Goal: Information Seeking & Learning: Learn about a topic

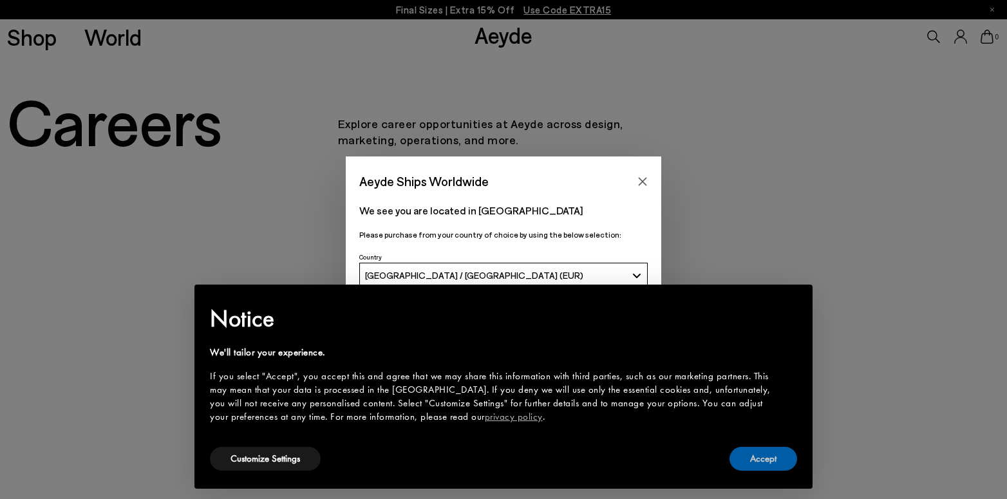
drag, startPoint x: 761, startPoint y: 464, endPoint x: 750, endPoint y: 459, distance: 12.4
click at [761, 464] on button "Accept" at bounding box center [764, 459] width 68 height 24
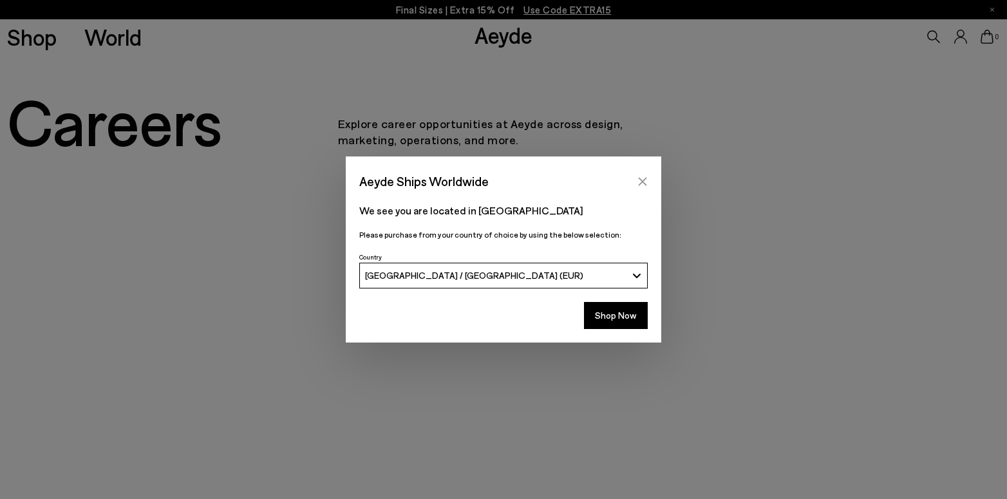
click at [643, 182] on icon "Close" at bounding box center [643, 181] width 10 height 10
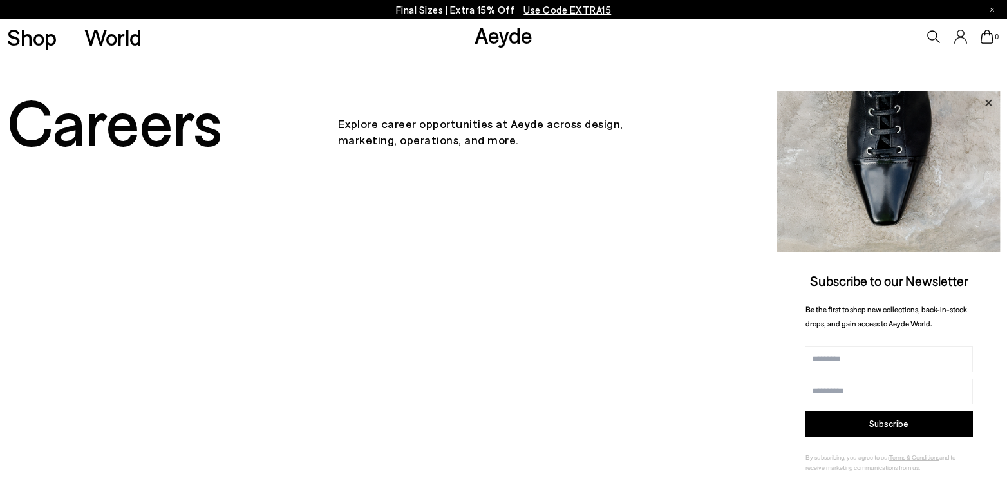
click at [991, 101] on icon at bounding box center [988, 103] width 17 height 17
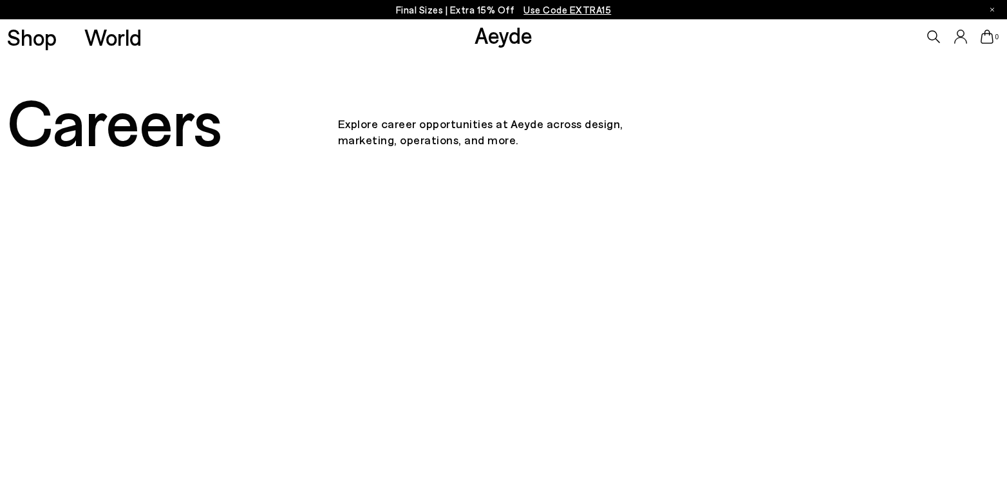
click at [513, 37] on link "Aeyde" at bounding box center [504, 34] width 58 height 27
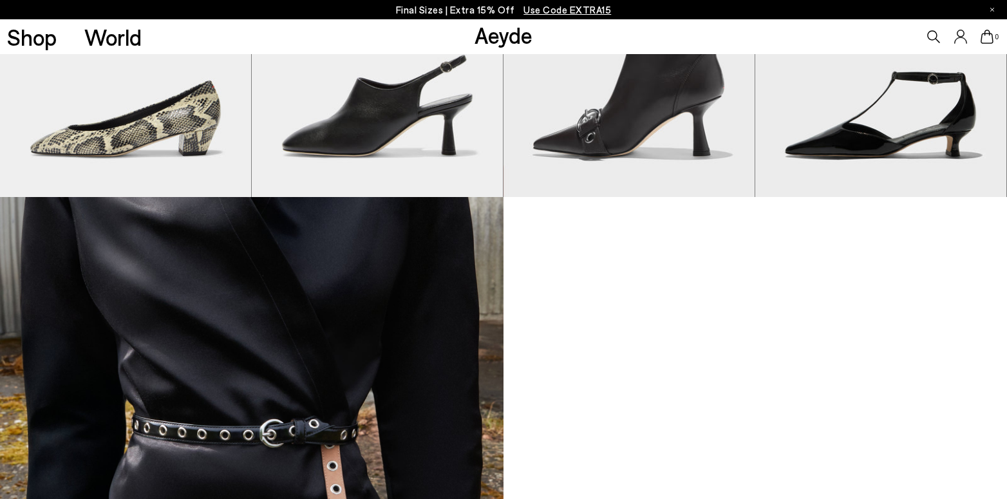
scroll to position [1099, 0]
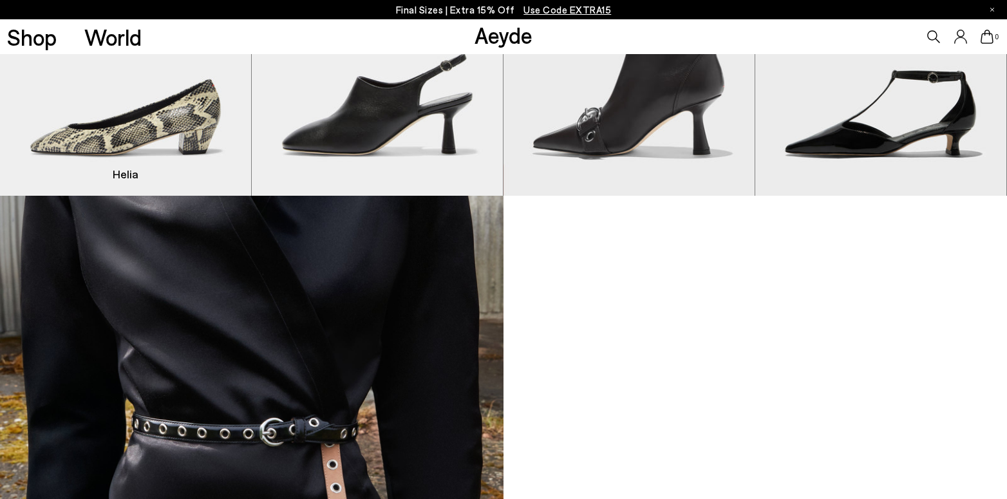
click at [166, 111] on img "1 / 9" at bounding box center [125, 38] width 251 height 316
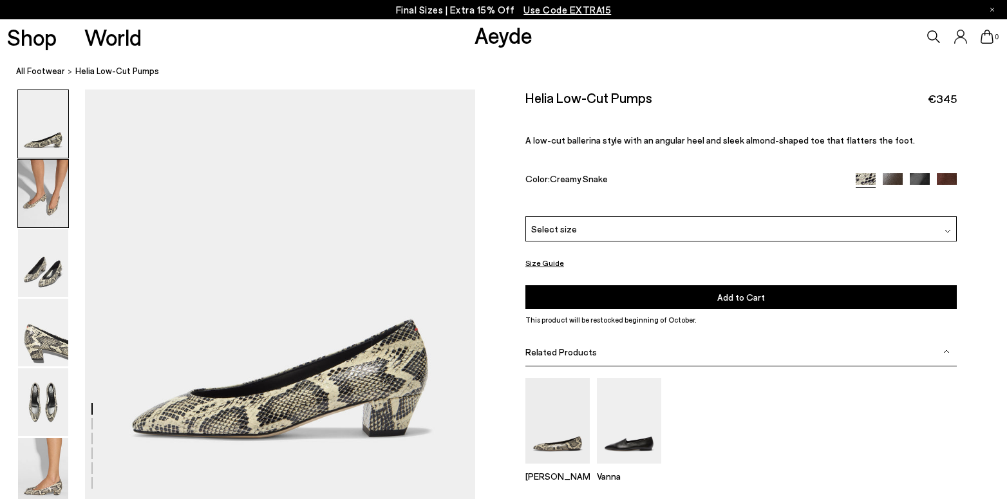
click at [48, 203] on img at bounding box center [43, 194] width 50 height 68
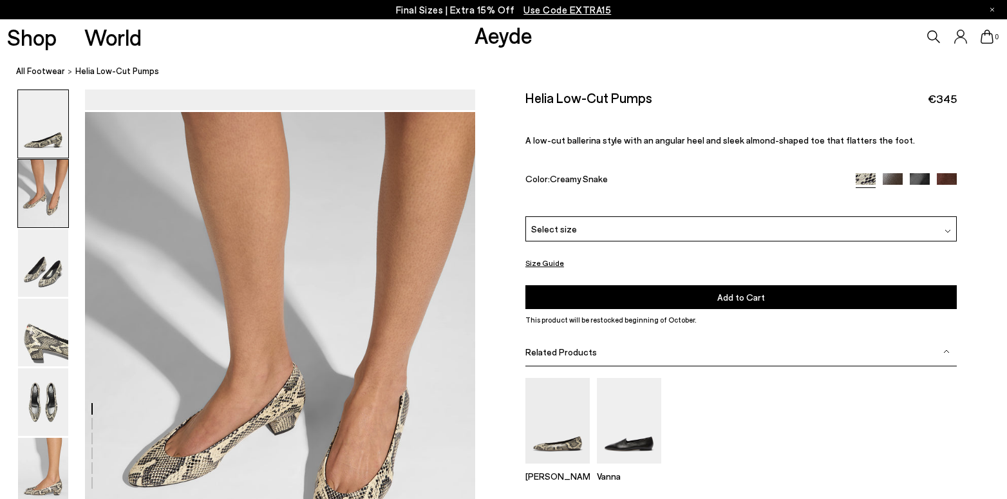
scroll to position [413, 0]
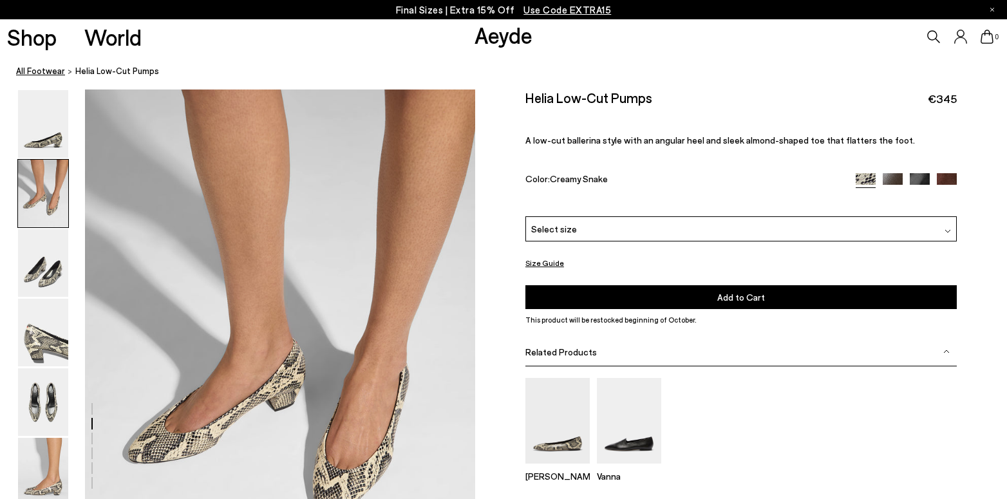
click at [44, 66] on link "All Footwear" at bounding box center [40, 71] width 49 height 14
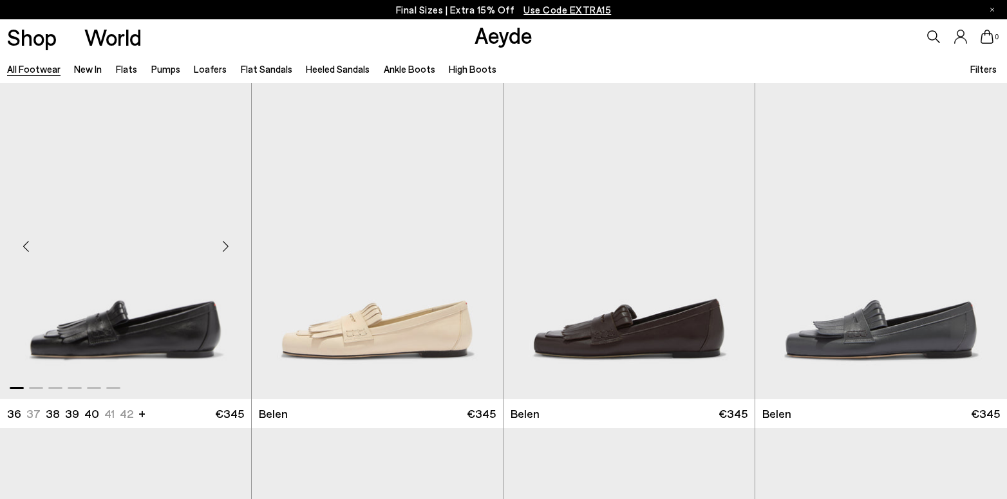
click at [222, 251] on div "Next slide" at bounding box center [225, 246] width 39 height 39
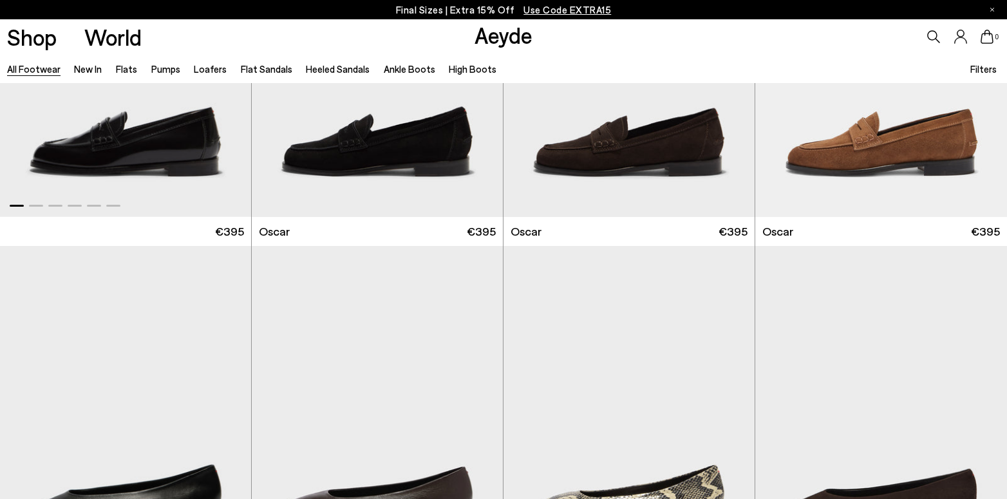
scroll to position [1907, 0]
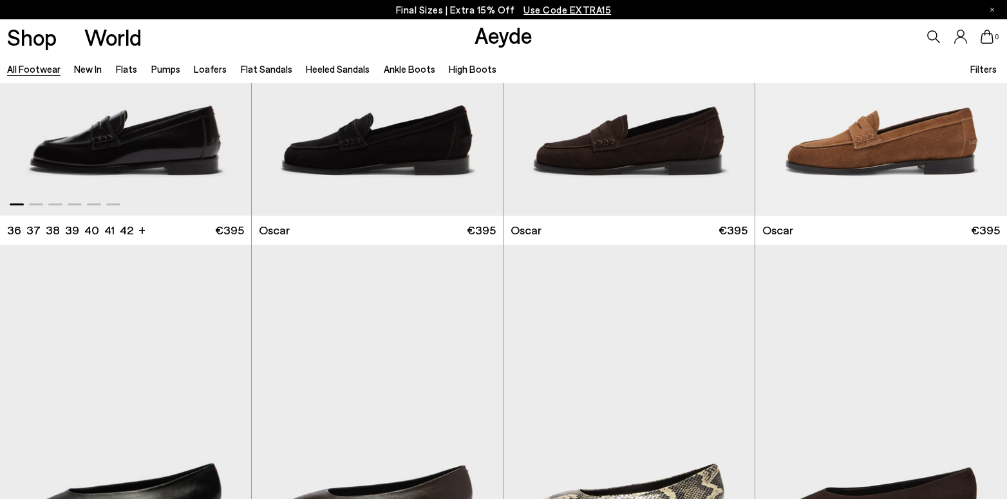
click at [143, 178] on img "1 / 6" at bounding box center [125, 58] width 251 height 316
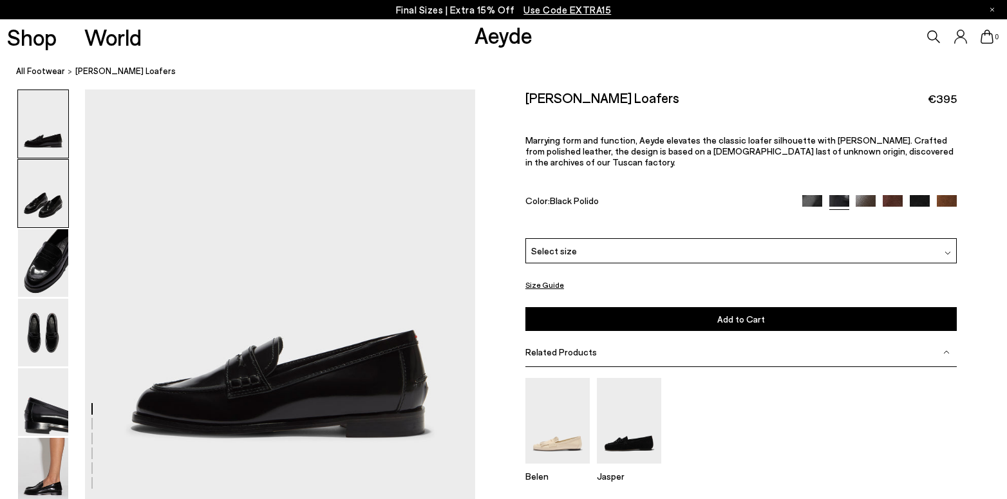
click at [43, 207] on img at bounding box center [43, 194] width 50 height 68
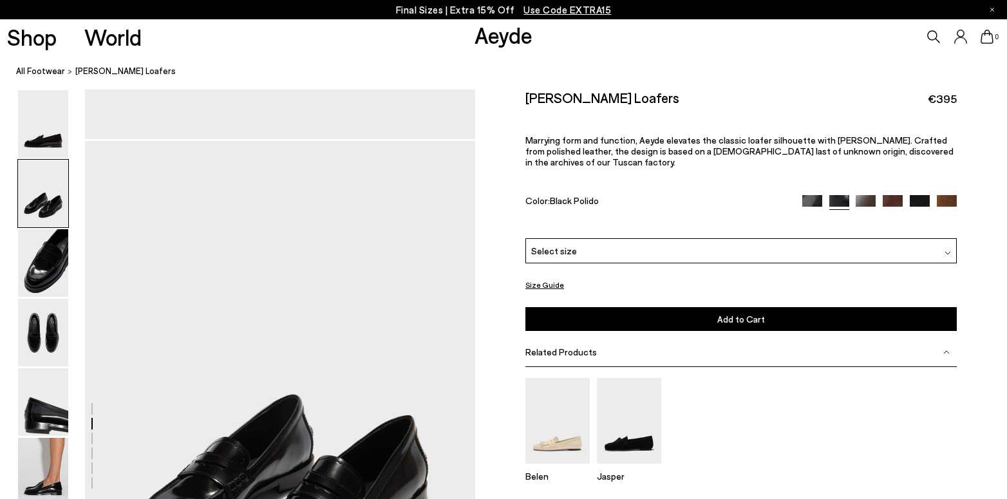
scroll to position [413, 0]
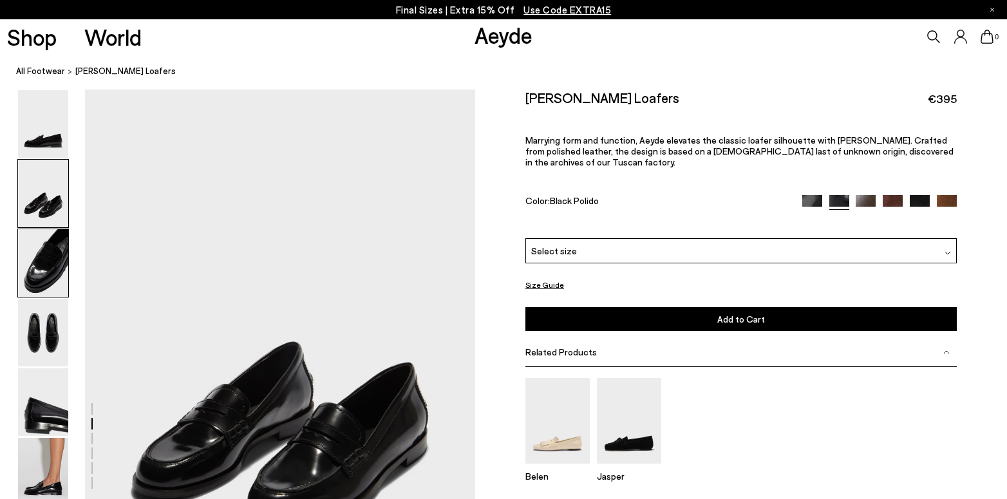
click at [39, 261] on img at bounding box center [43, 263] width 50 height 68
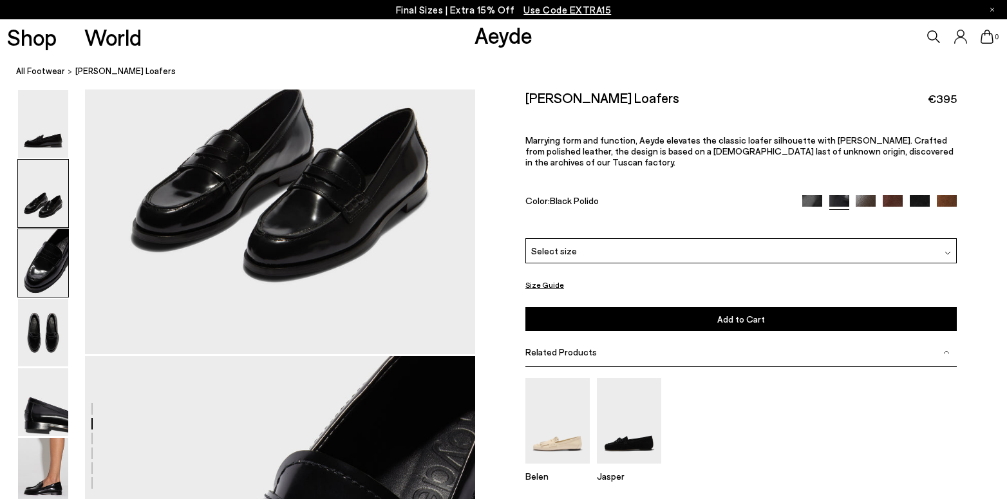
scroll to position [935, 0]
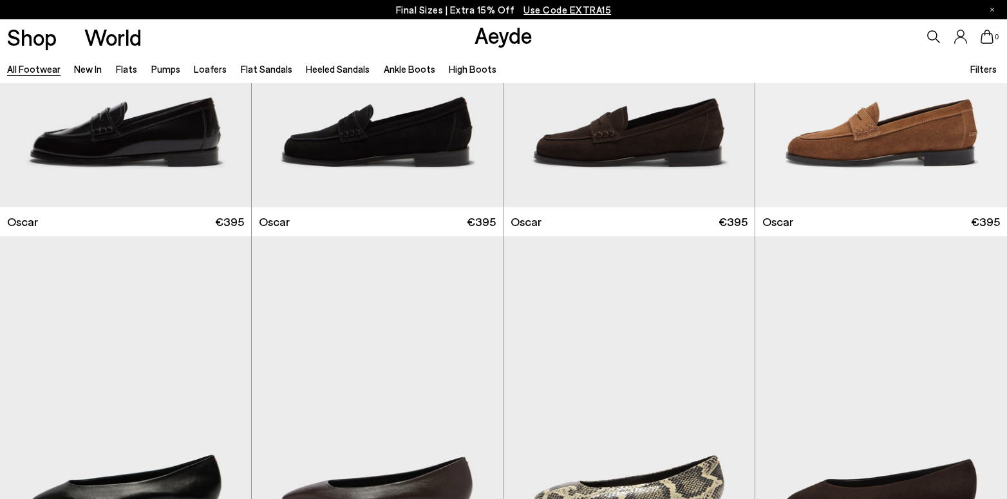
scroll to position [1911, 0]
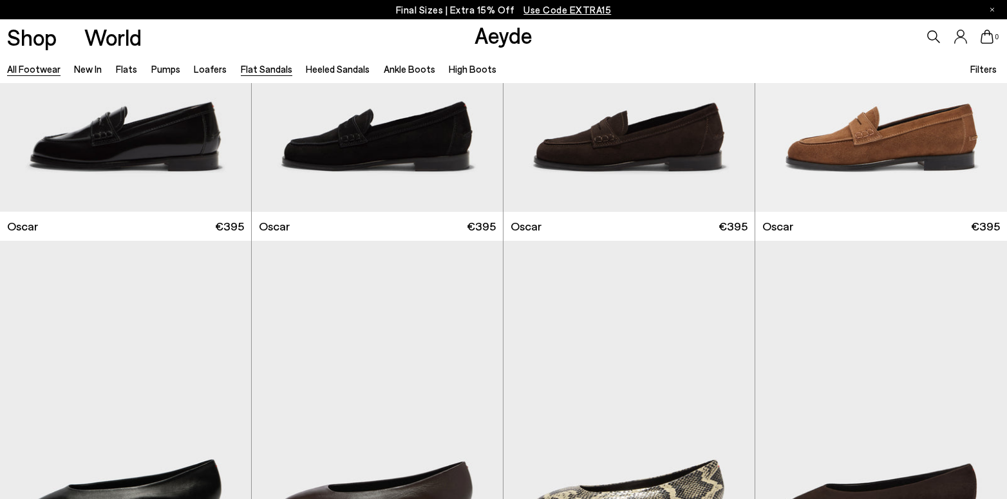
click at [273, 71] on link "Flat Sandals" at bounding box center [267, 69] width 52 height 12
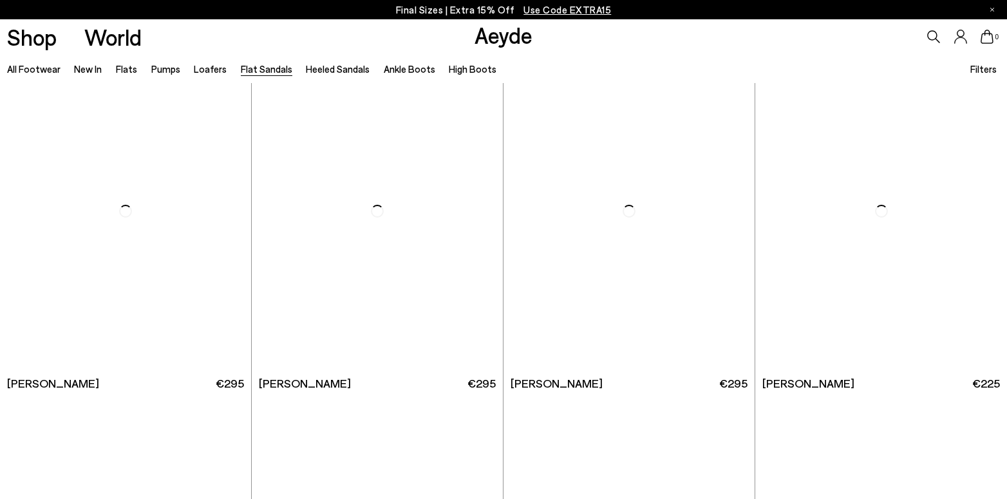
scroll to position [723, 0]
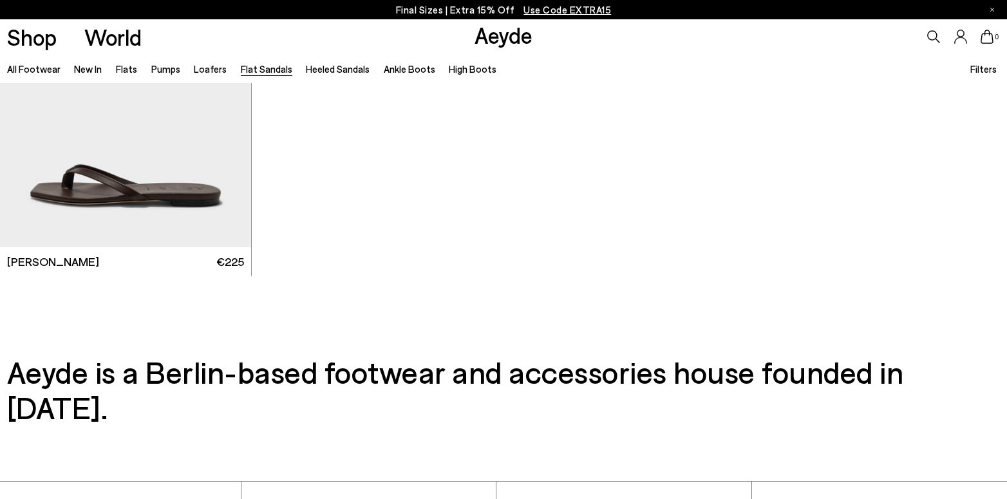
scroll to position [2221, 0]
click at [124, 70] on link "Flats" at bounding box center [126, 69] width 21 height 12
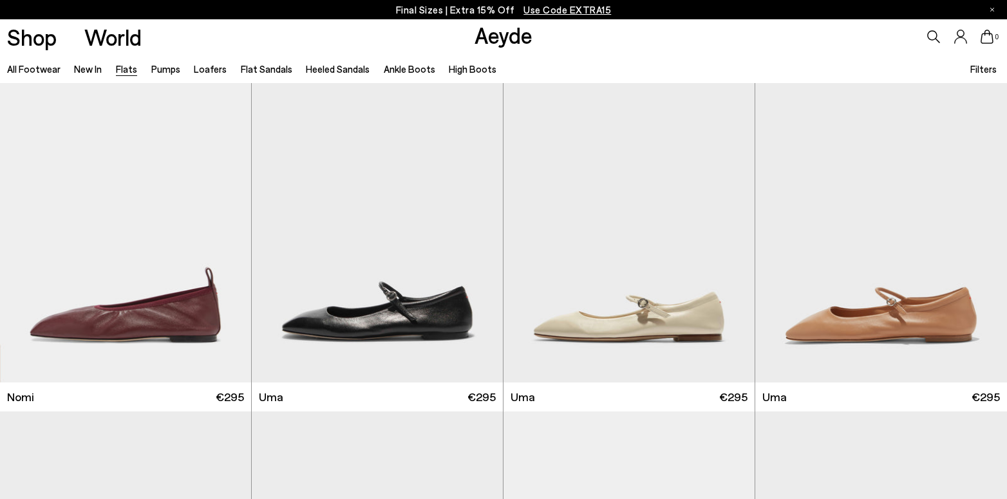
scroll to position [707, 0]
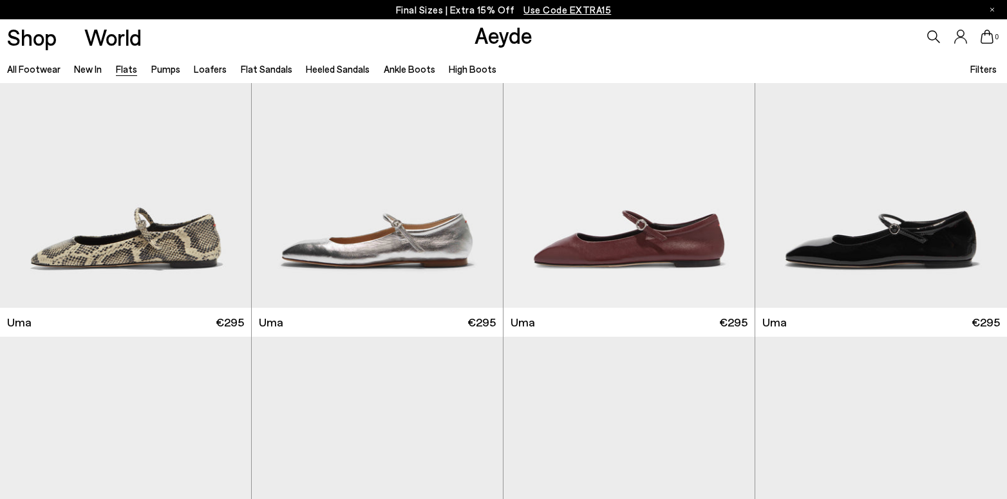
scroll to position [1127, 0]
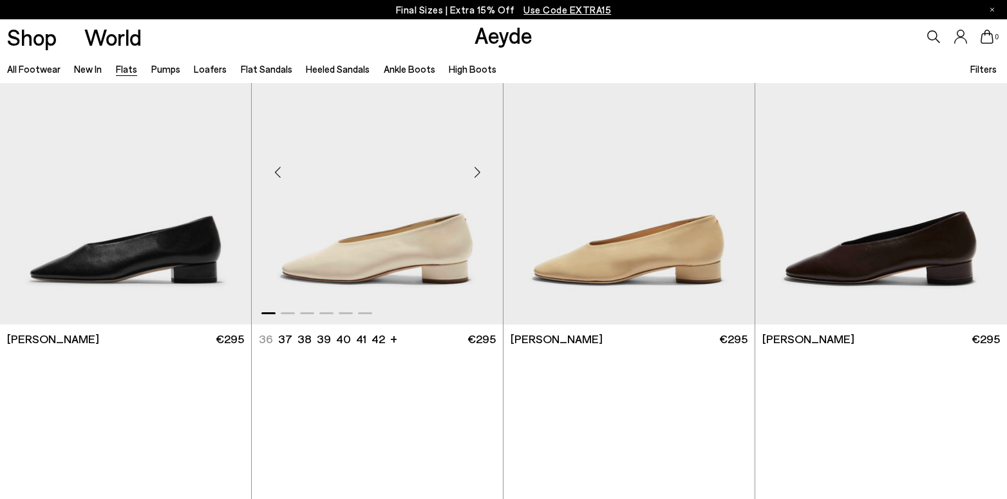
scroll to position [3551, 0]
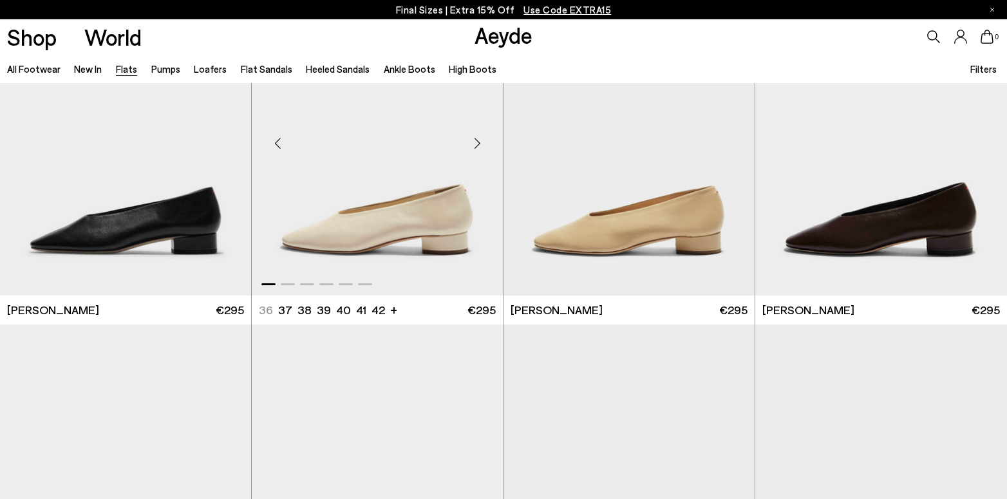
click at [477, 142] on div "Next slide" at bounding box center [477, 143] width 39 height 39
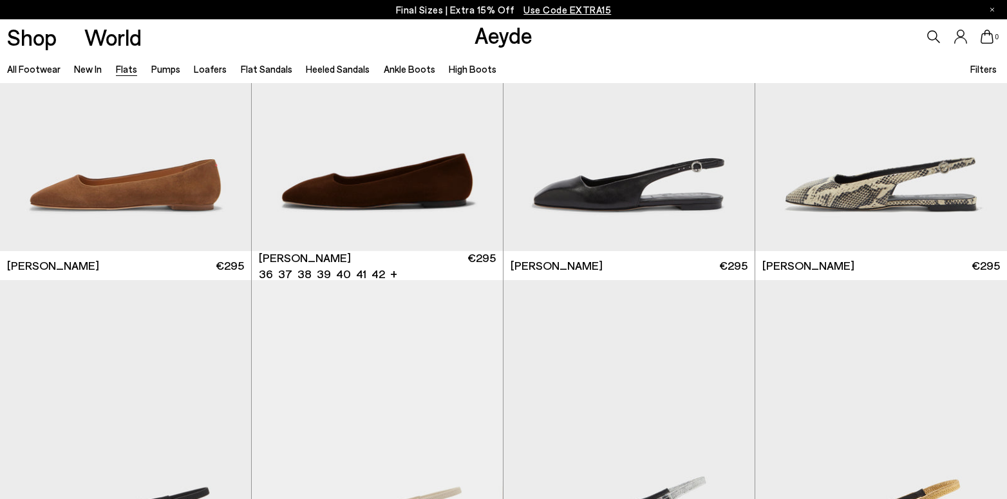
scroll to position [4632, 0]
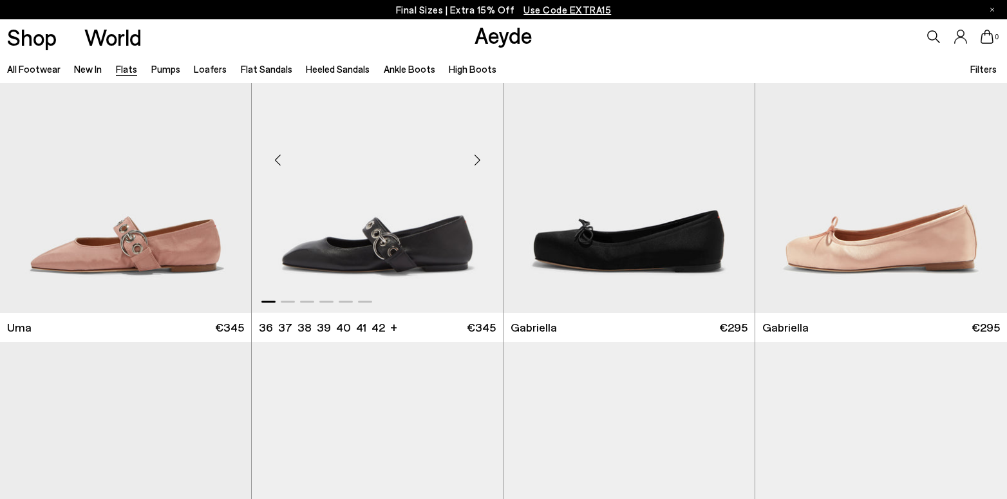
scroll to position [5603, 0]
click at [475, 154] on div "Next slide" at bounding box center [477, 159] width 39 height 39
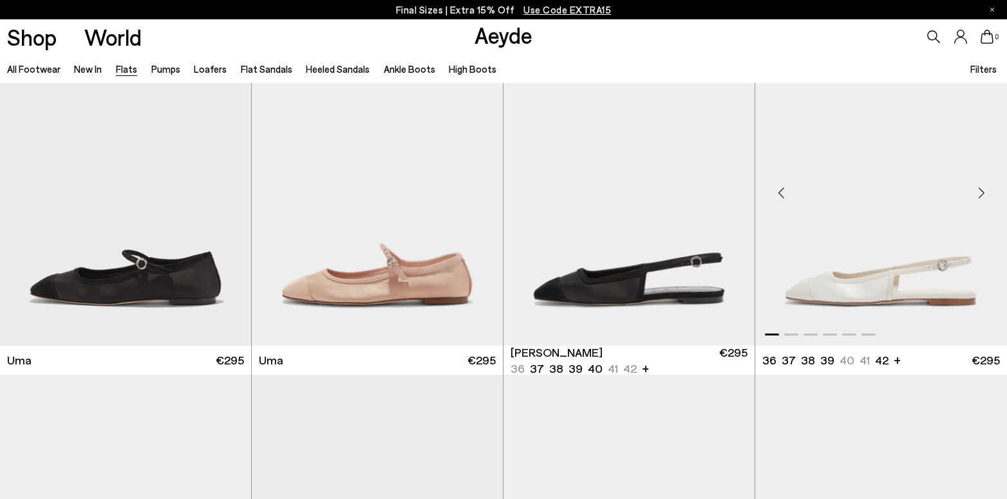
scroll to position [5915, 0]
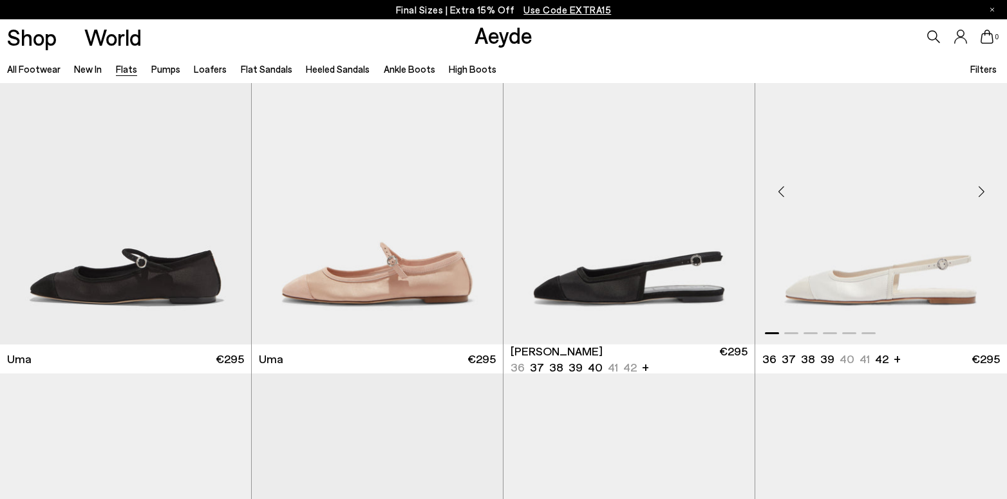
click at [980, 186] on div "Next slide" at bounding box center [981, 192] width 39 height 39
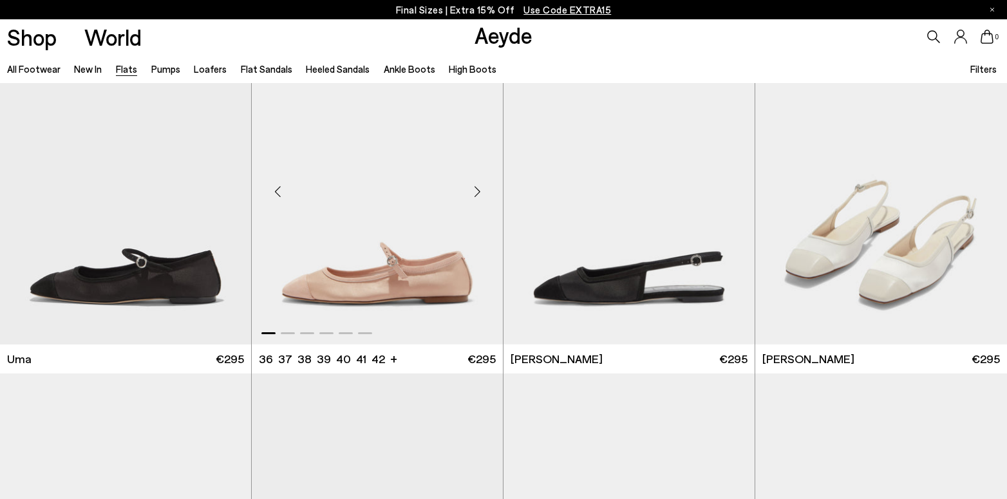
click at [475, 187] on div "Next slide" at bounding box center [477, 192] width 39 height 39
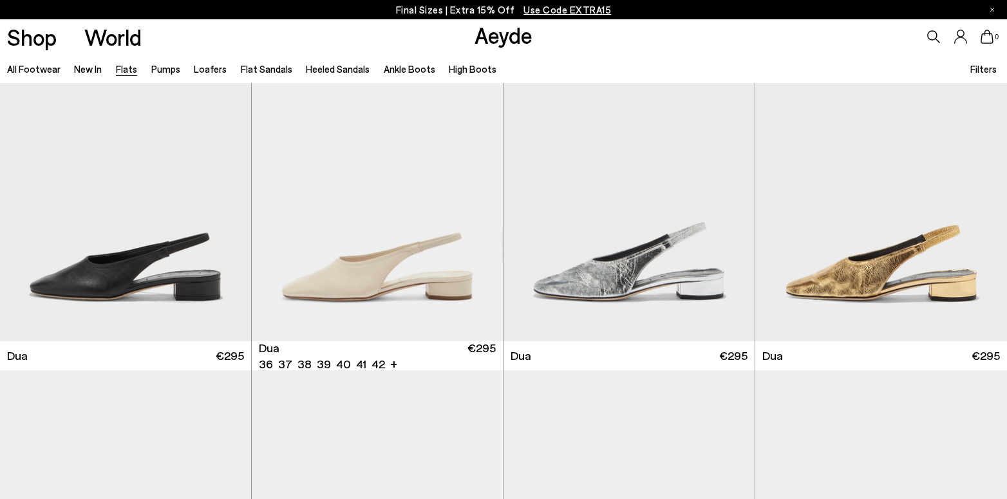
scroll to position [4882, 0]
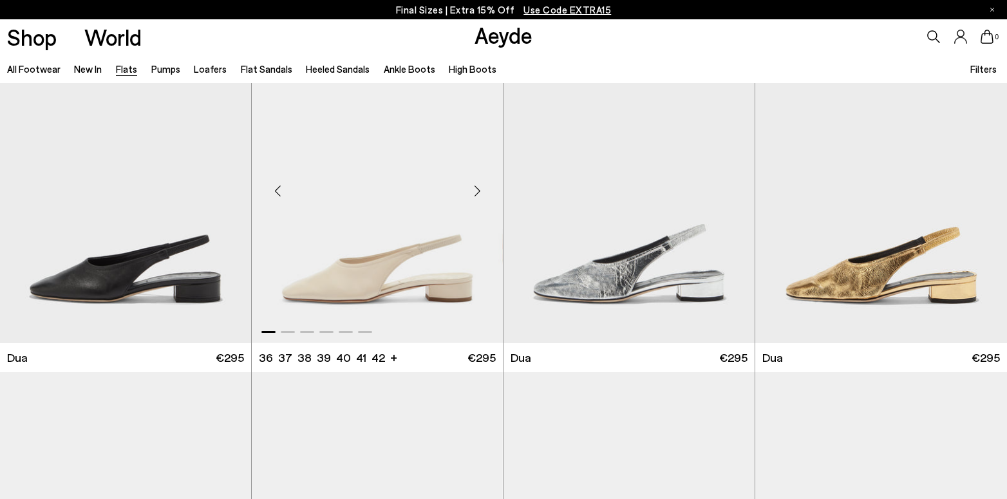
click at [475, 193] on div "Next slide" at bounding box center [477, 190] width 39 height 39
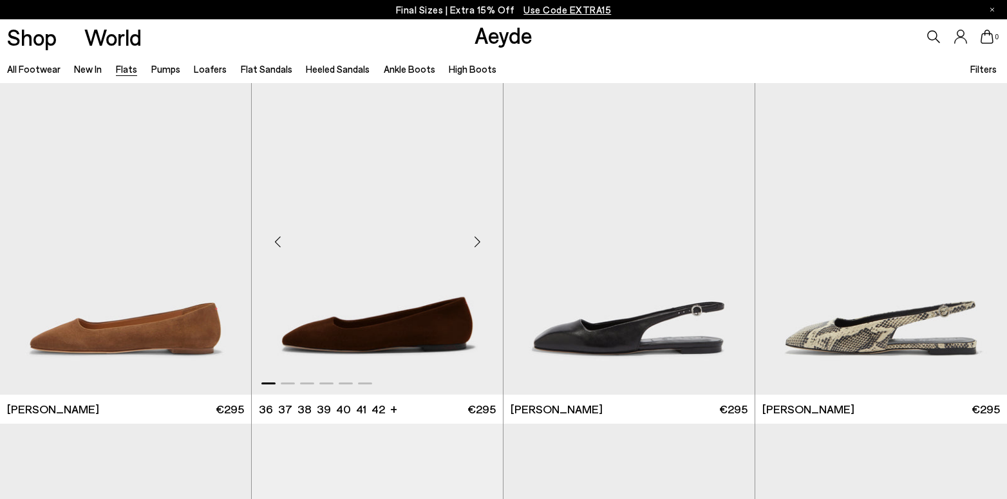
scroll to position [4488, 0]
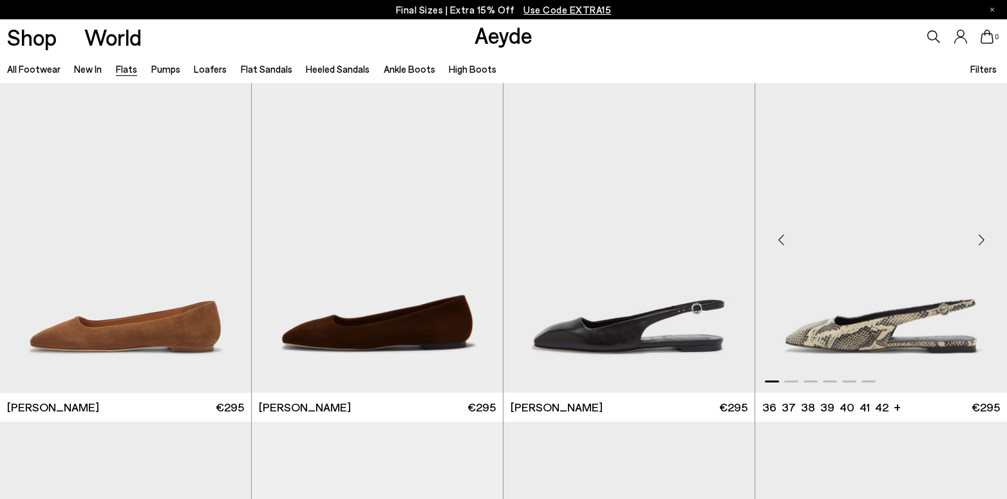
click at [983, 237] on div "Next slide" at bounding box center [981, 240] width 39 height 39
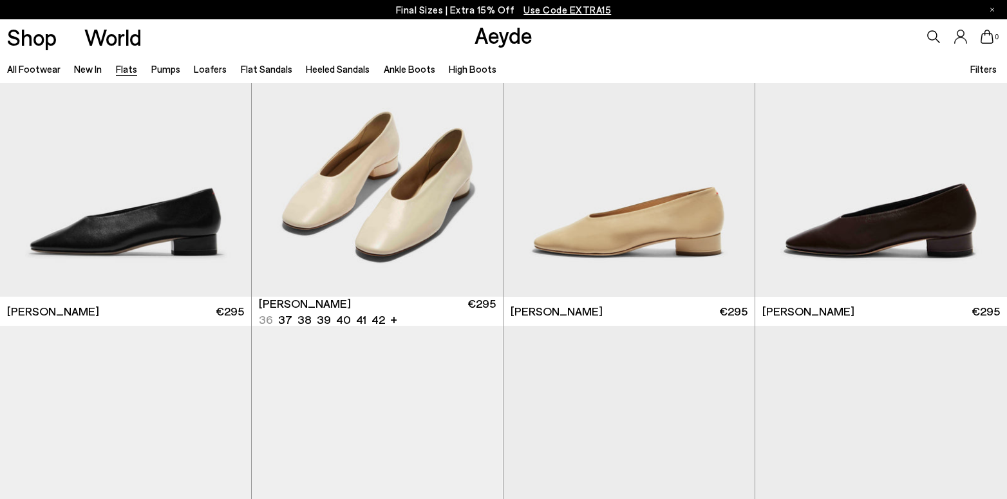
scroll to position [3548, 0]
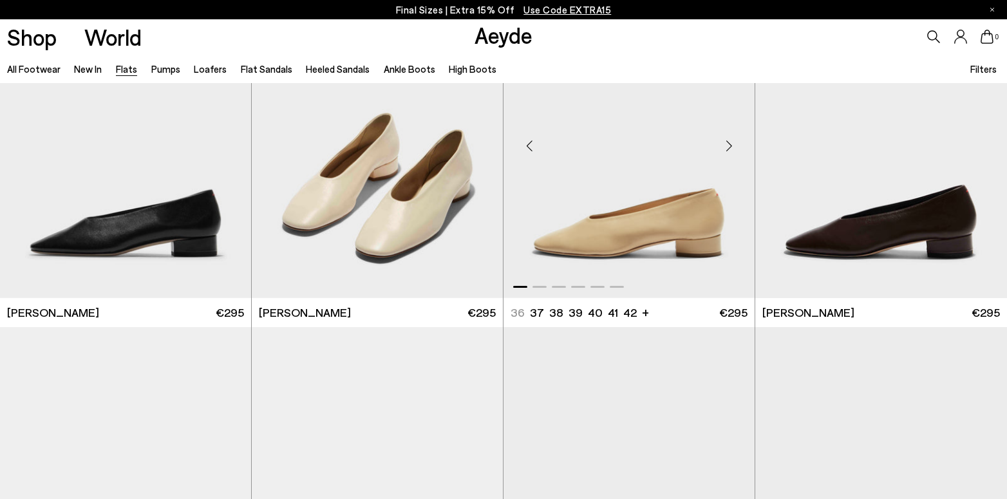
click at [734, 145] on div "Next slide" at bounding box center [729, 145] width 39 height 39
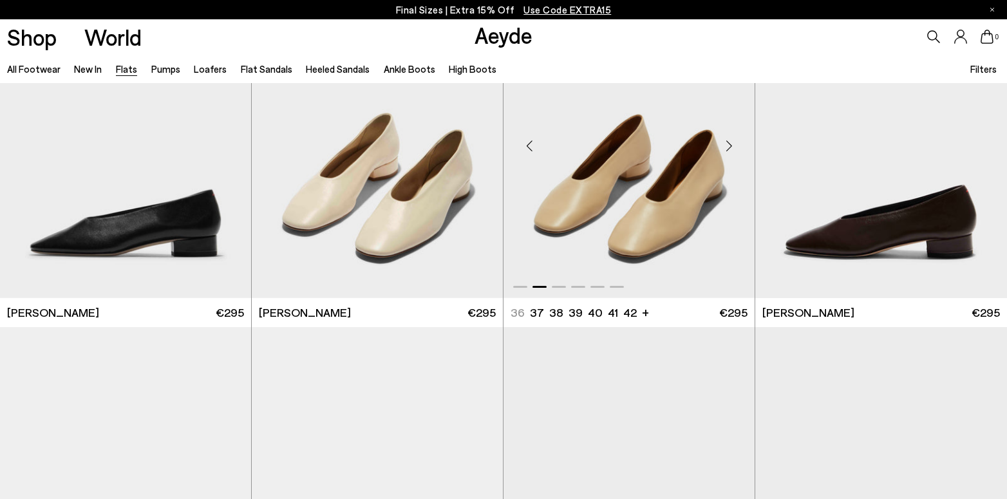
click at [733, 145] on div "Next slide" at bounding box center [729, 145] width 39 height 39
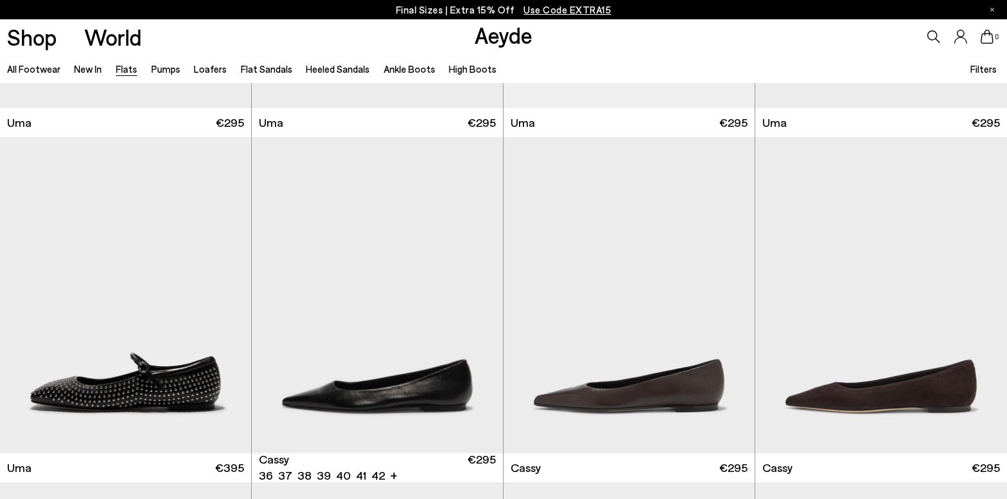
scroll to position [1315, 0]
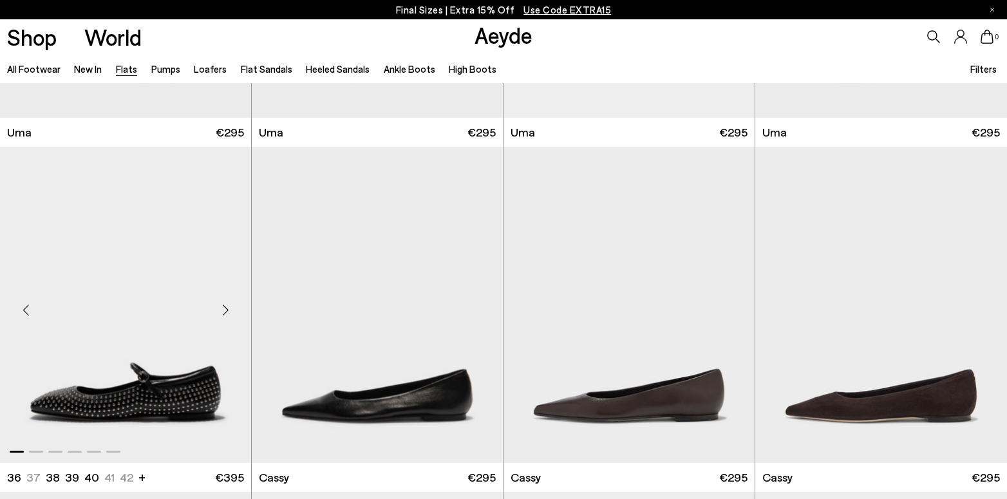
click at [222, 307] on div "Next slide" at bounding box center [225, 309] width 39 height 39
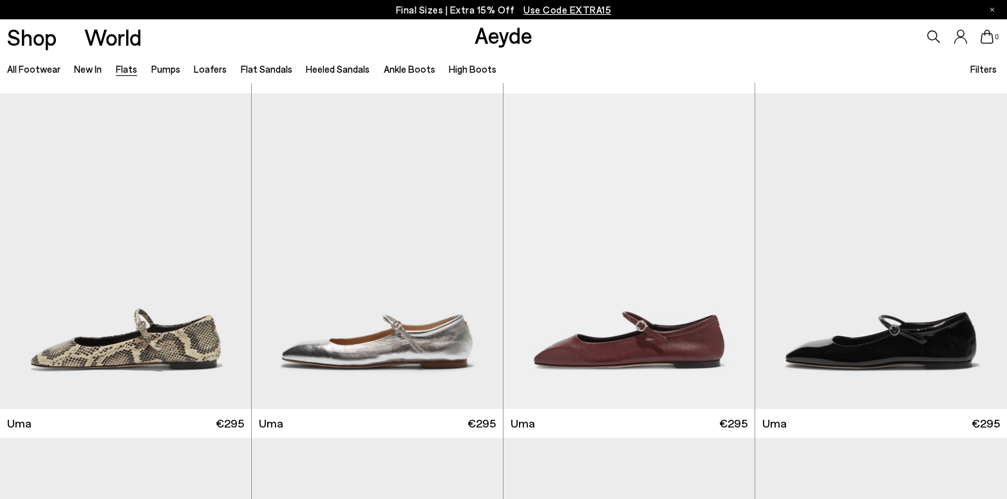
scroll to position [1022, 0]
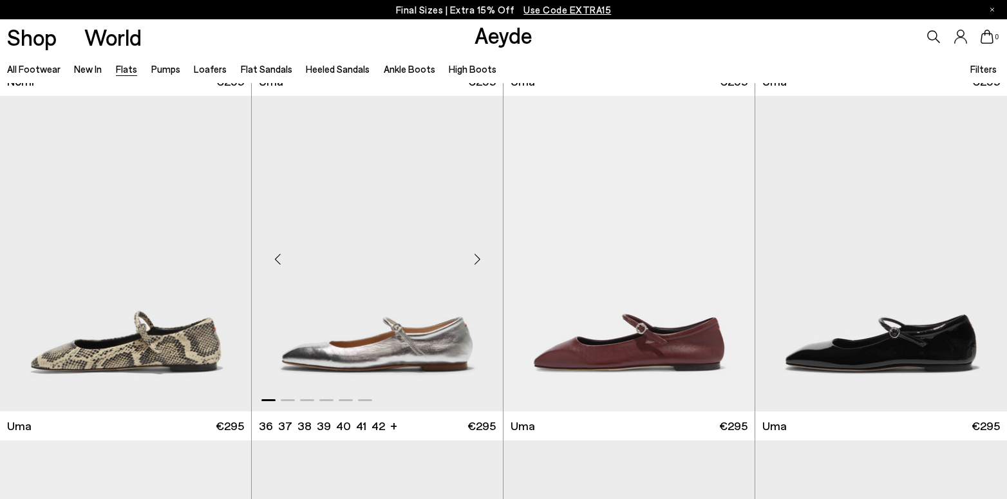
click at [473, 260] on div "Next slide" at bounding box center [477, 259] width 39 height 39
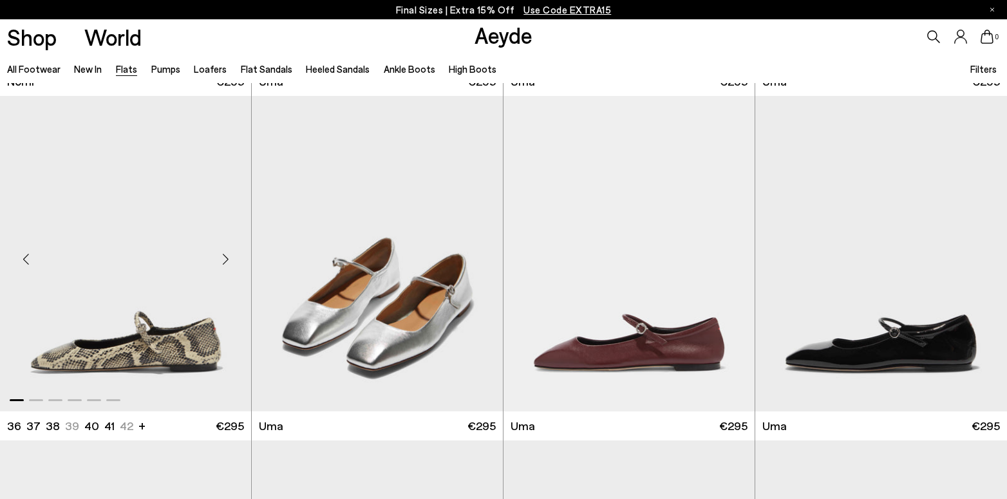
click at [227, 254] on div "Next slide" at bounding box center [225, 259] width 39 height 39
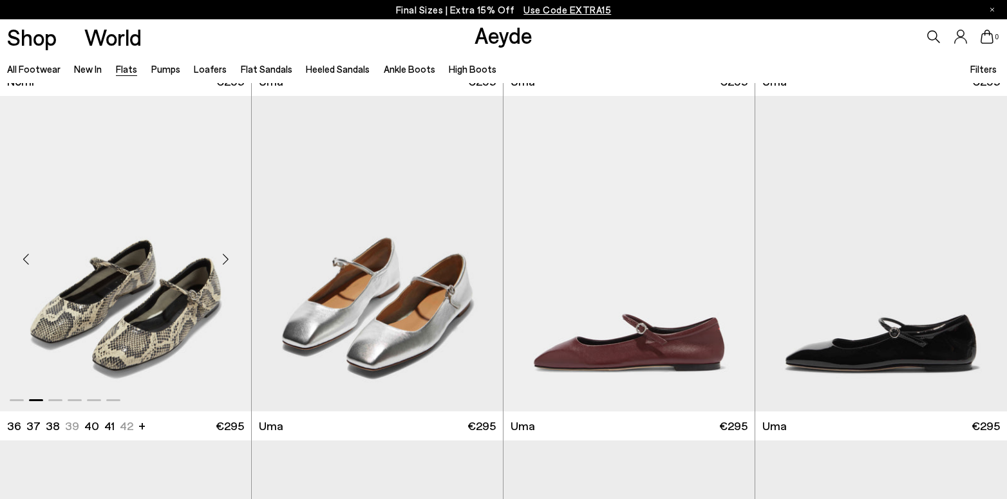
click at [227, 254] on div "Next slide" at bounding box center [225, 259] width 39 height 39
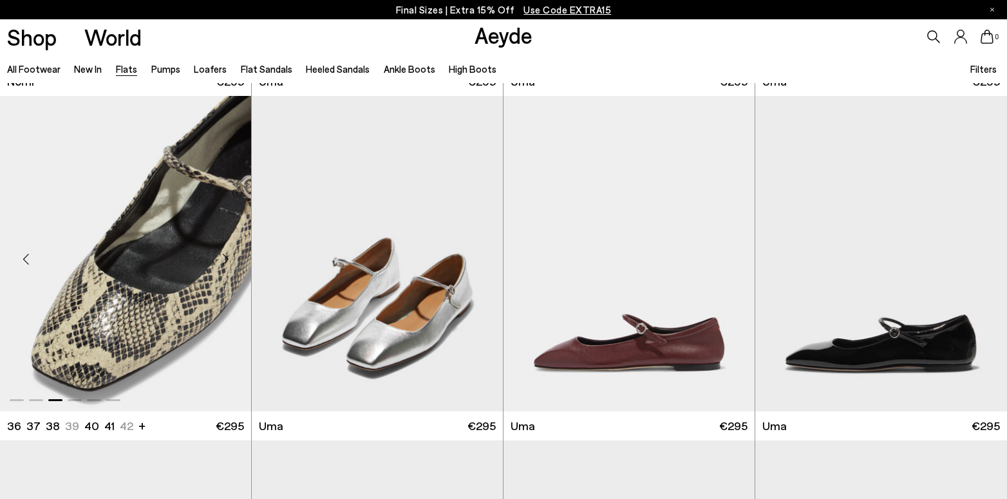
click at [227, 254] on div "Next slide" at bounding box center [225, 259] width 39 height 39
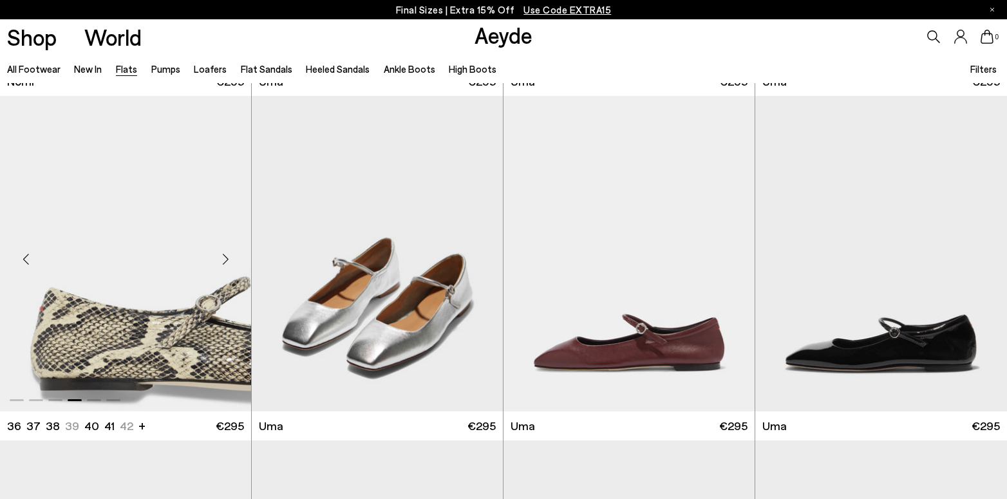
click at [227, 254] on div "Next slide" at bounding box center [225, 259] width 39 height 39
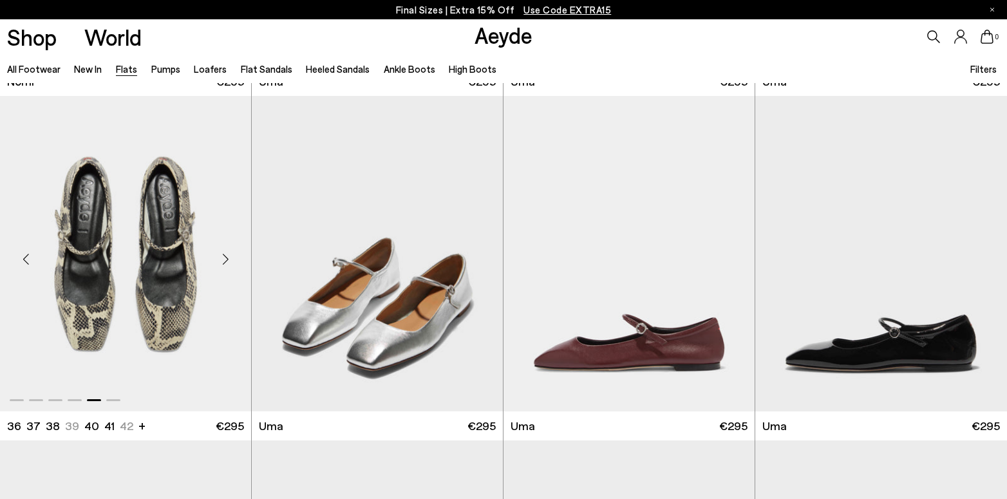
click at [227, 254] on div "Next slide" at bounding box center [225, 259] width 39 height 39
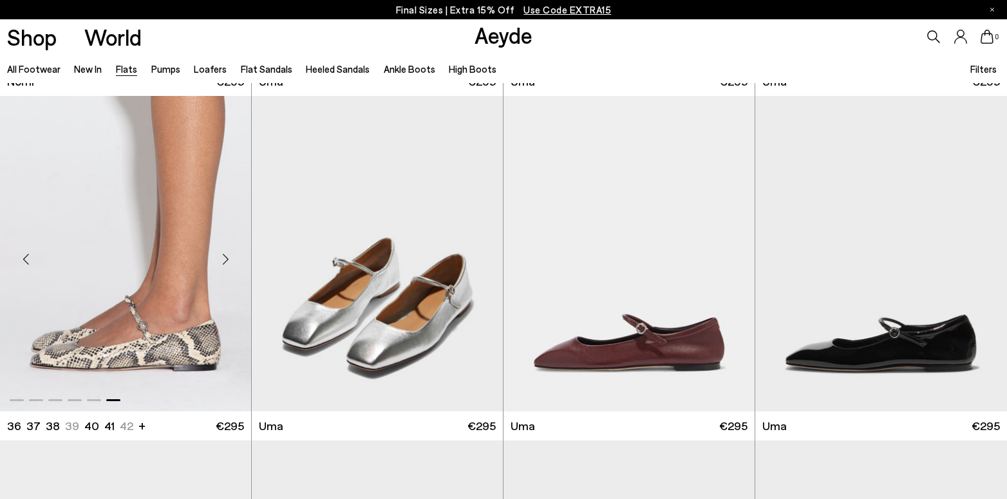
click at [227, 254] on div "Next slide" at bounding box center [225, 259] width 39 height 39
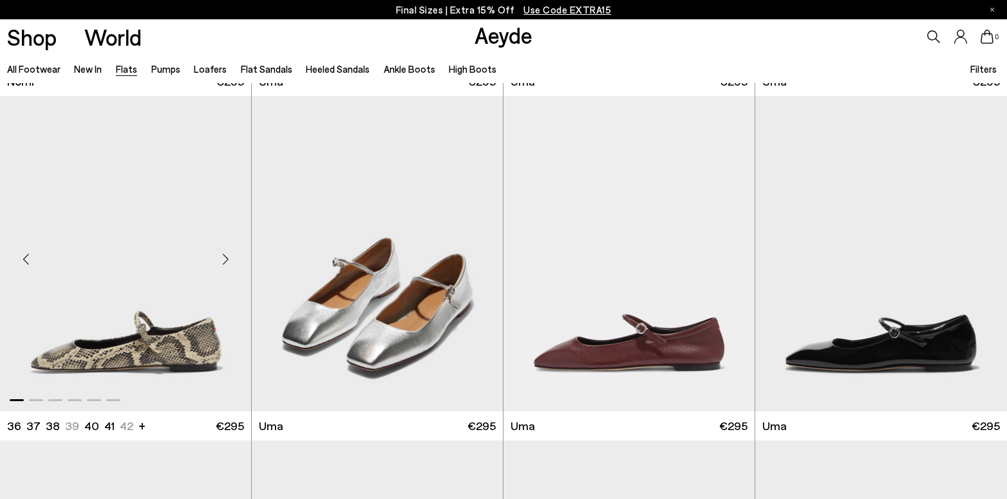
click at [227, 254] on div "Next slide" at bounding box center [225, 259] width 39 height 39
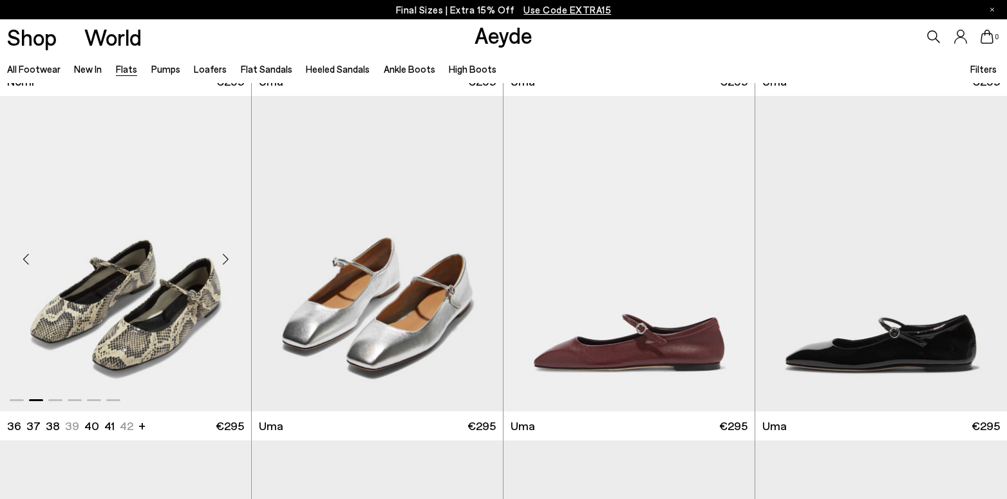
click at [227, 254] on div "Next slide" at bounding box center [225, 259] width 39 height 39
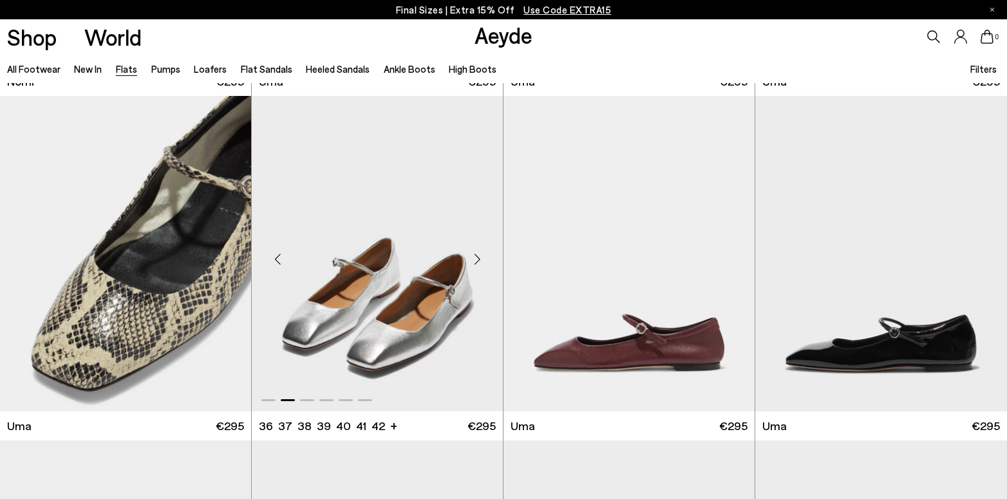
click at [472, 259] on div "Next slide" at bounding box center [477, 259] width 39 height 39
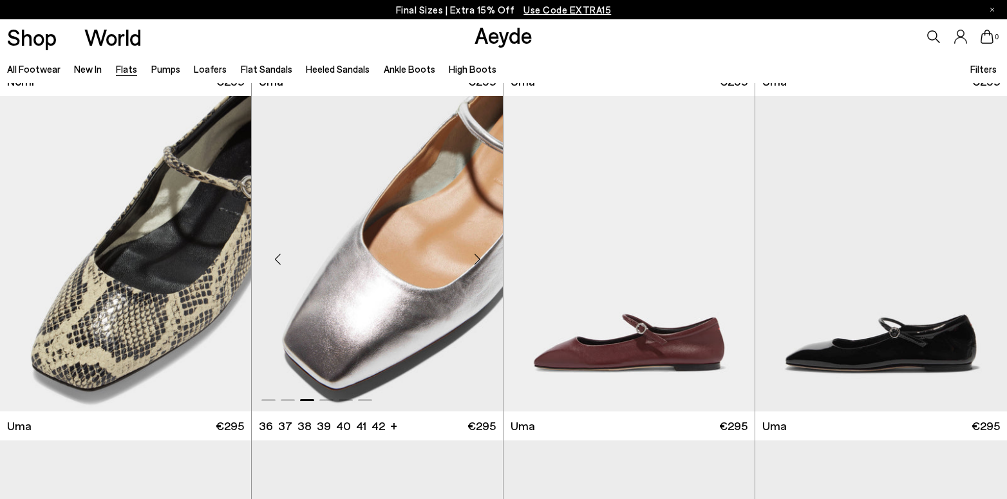
click at [472, 259] on div "Next slide" at bounding box center [477, 259] width 39 height 39
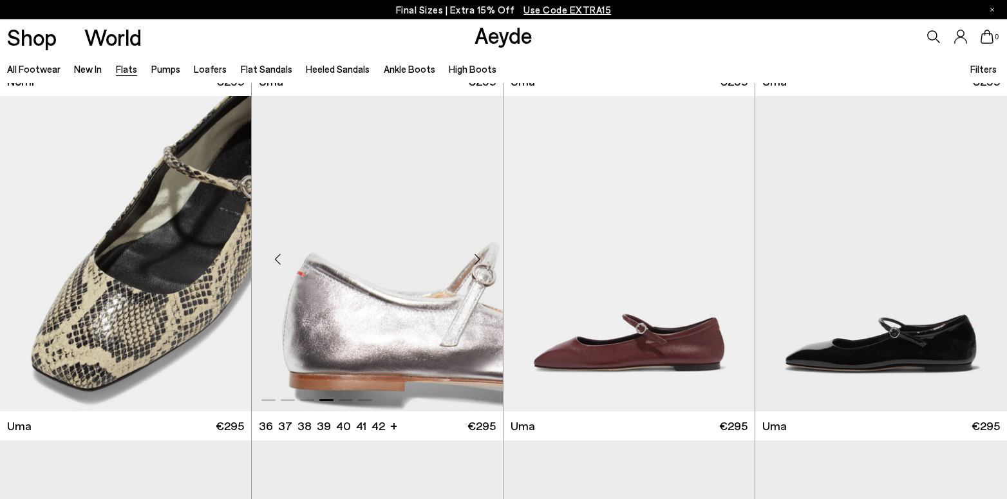
click at [472, 259] on div "Next slide" at bounding box center [477, 259] width 39 height 39
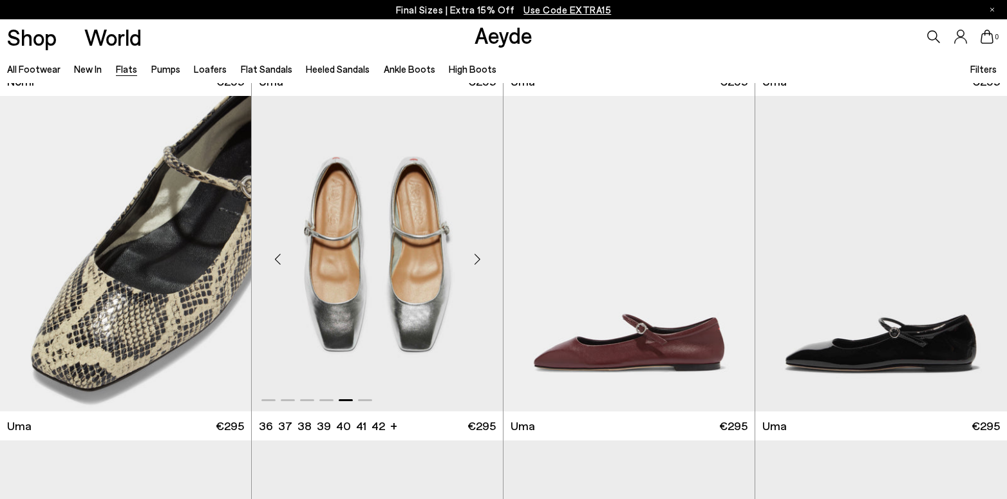
click at [472, 259] on div "Next slide" at bounding box center [477, 259] width 39 height 39
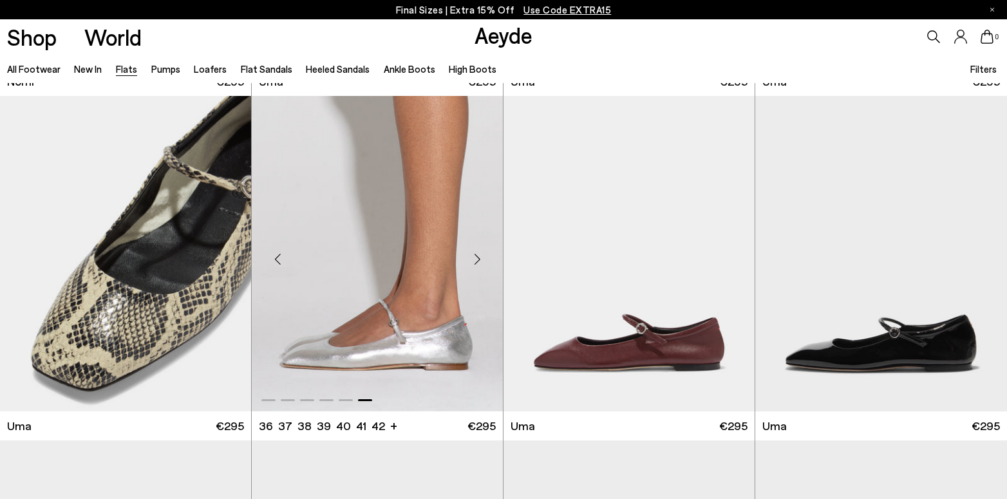
click at [472, 259] on div "Next slide" at bounding box center [477, 259] width 39 height 39
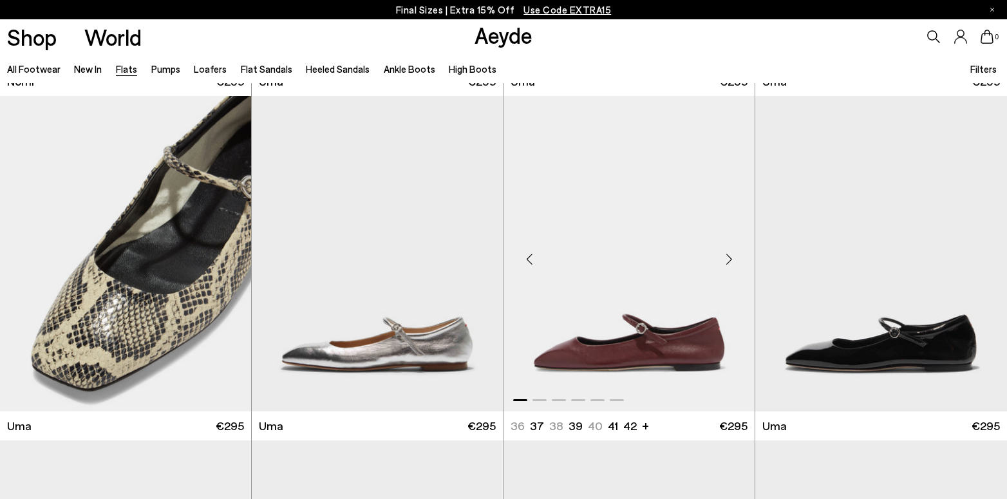
click at [723, 254] on div "Next slide" at bounding box center [729, 259] width 39 height 39
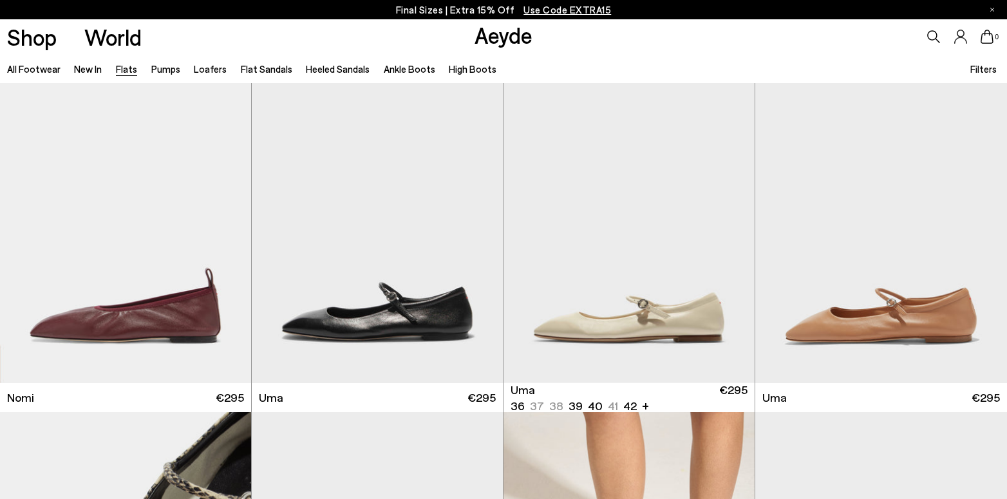
scroll to position [704, 0]
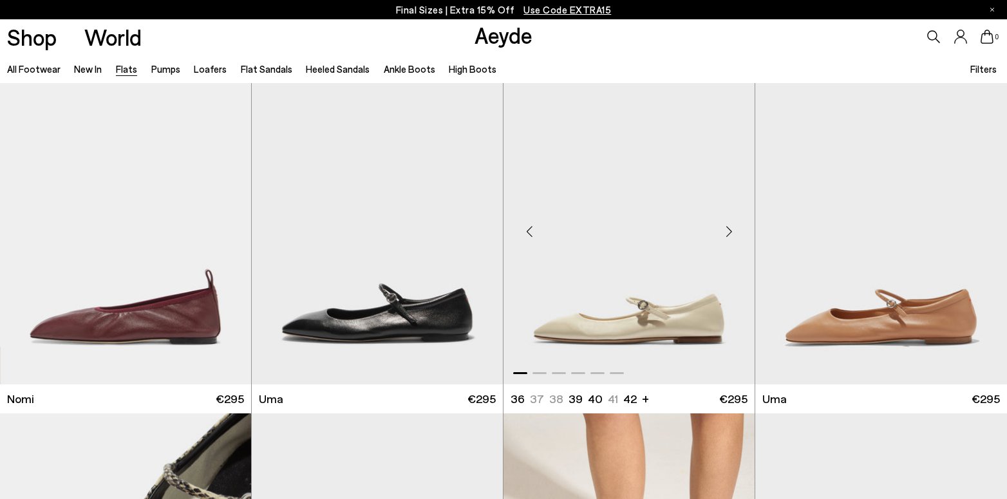
click at [730, 229] on div "Next slide" at bounding box center [729, 232] width 39 height 39
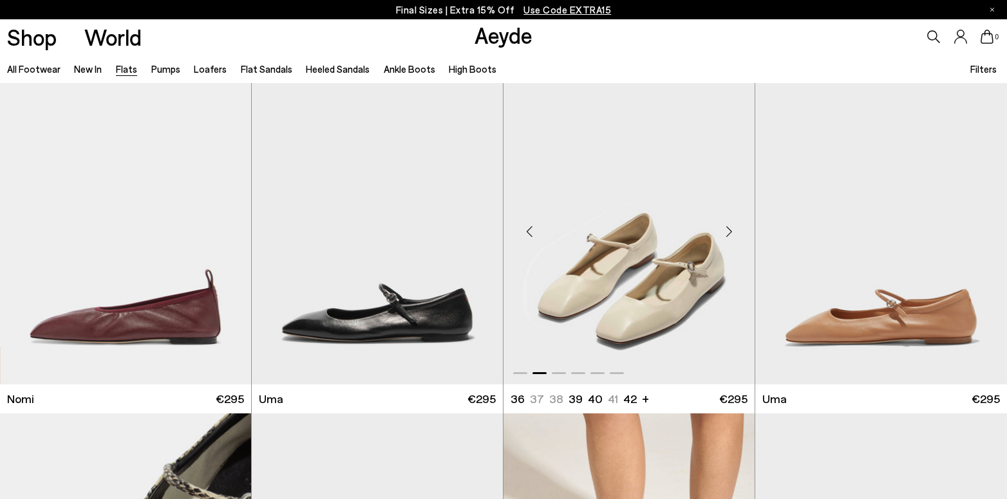
click at [730, 229] on div "Next slide" at bounding box center [729, 232] width 39 height 39
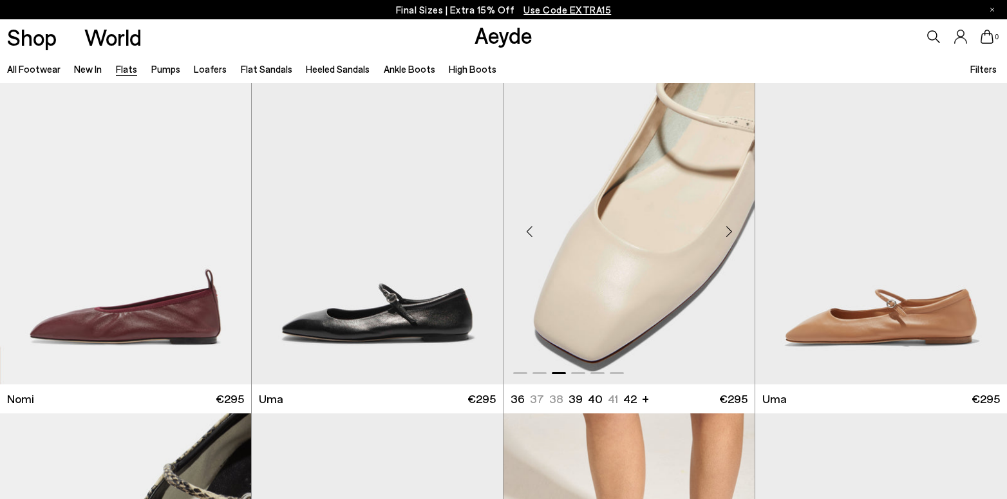
click at [730, 229] on div "Next slide" at bounding box center [729, 232] width 39 height 39
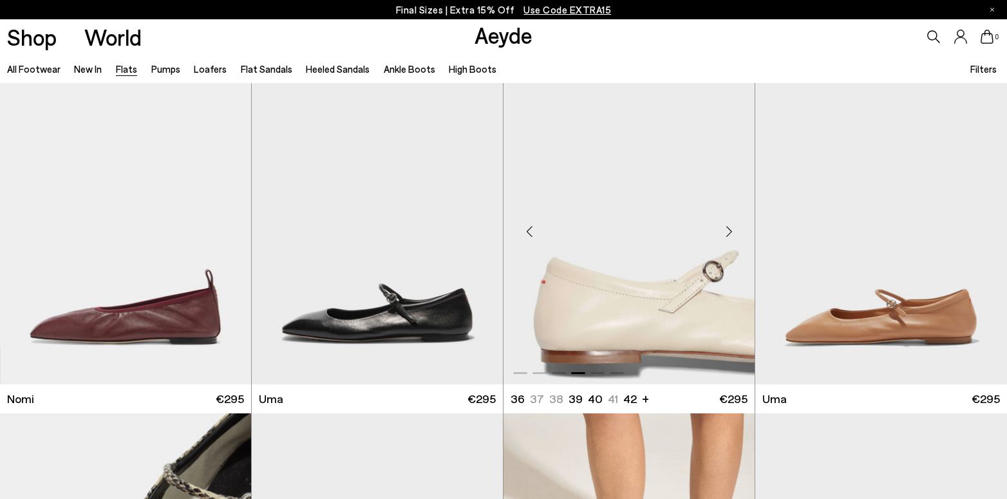
click at [730, 229] on div "Next slide" at bounding box center [729, 232] width 39 height 39
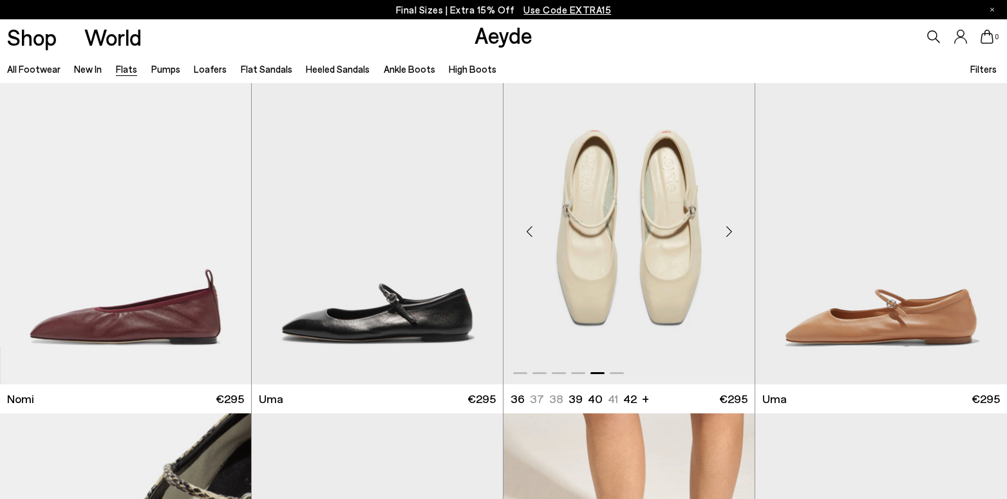
click at [730, 229] on div "Next slide" at bounding box center [729, 232] width 39 height 39
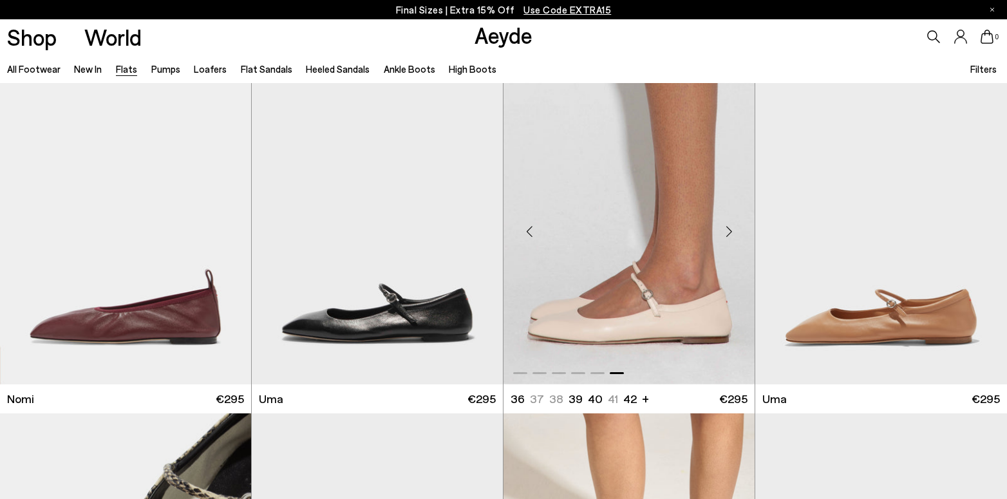
click at [730, 229] on div "Next slide" at bounding box center [729, 232] width 39 height 39
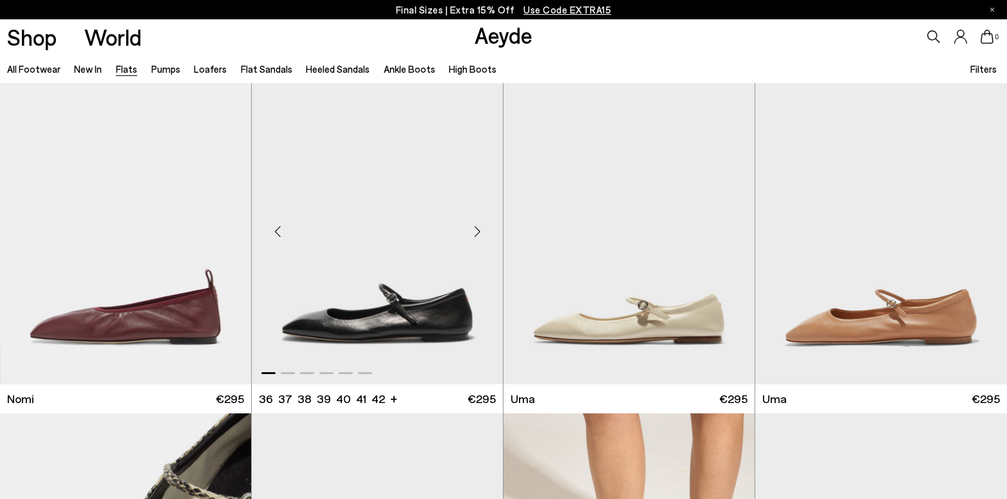
click at [481, 230] on div "Next slide" at bounding box center [477, 232] width 39 height 39
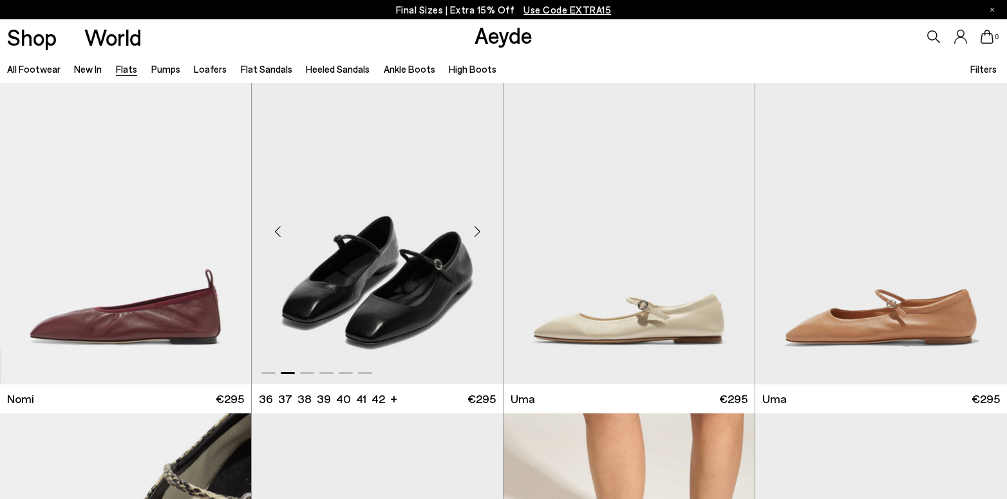
click at [481, 230] on div "Next slide" at bounding box center [477, 232] width 39 height 39
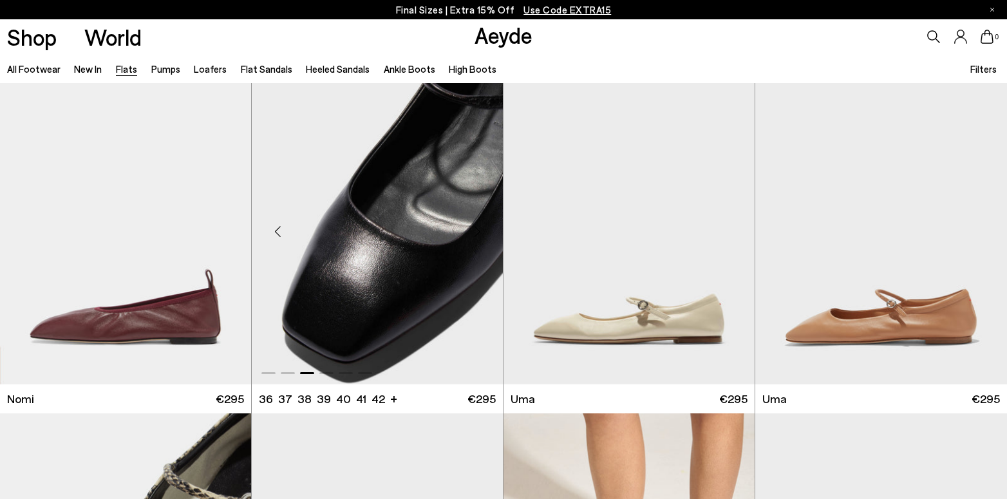
click at [481, 230] on div "Next slide" at bounding box center [477, 232] width 39 height 39
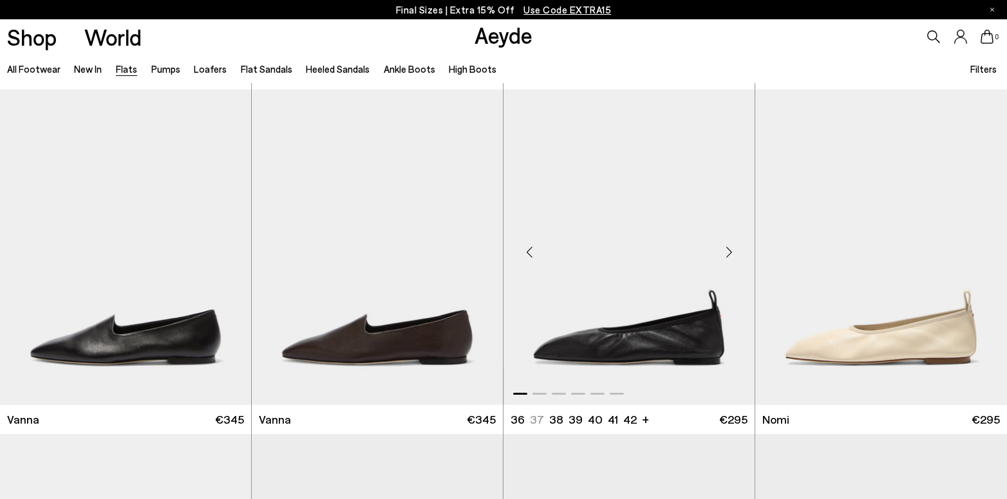
scroll to position [347, 0]
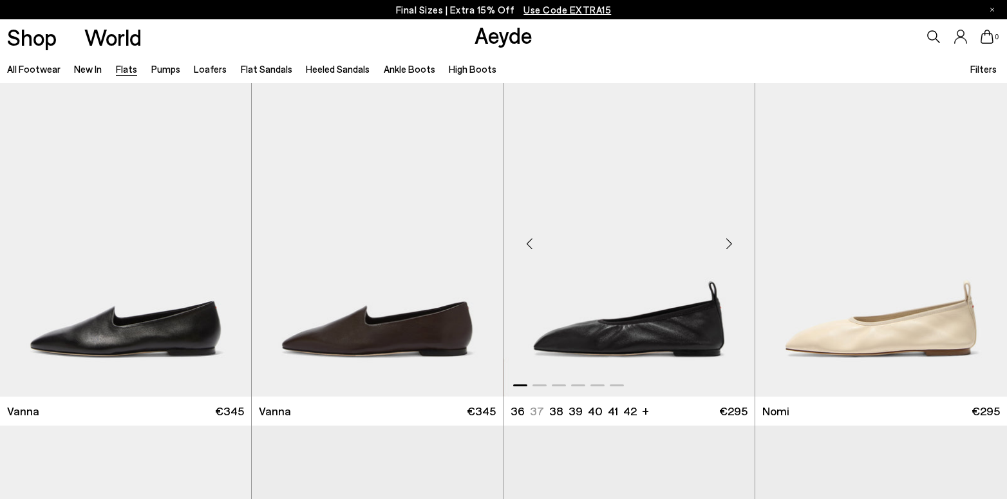
click at [725, 242] on div "Next slide" at bounding box center [729, 244] width 39 height 39
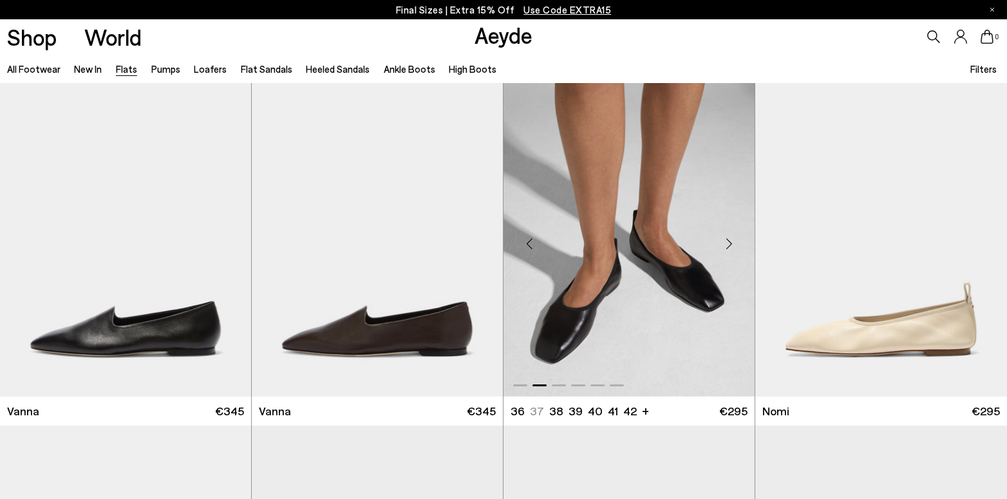
click at [725, 242] on div "Next slide" at bounding box center [729, 244] width 39 height 39
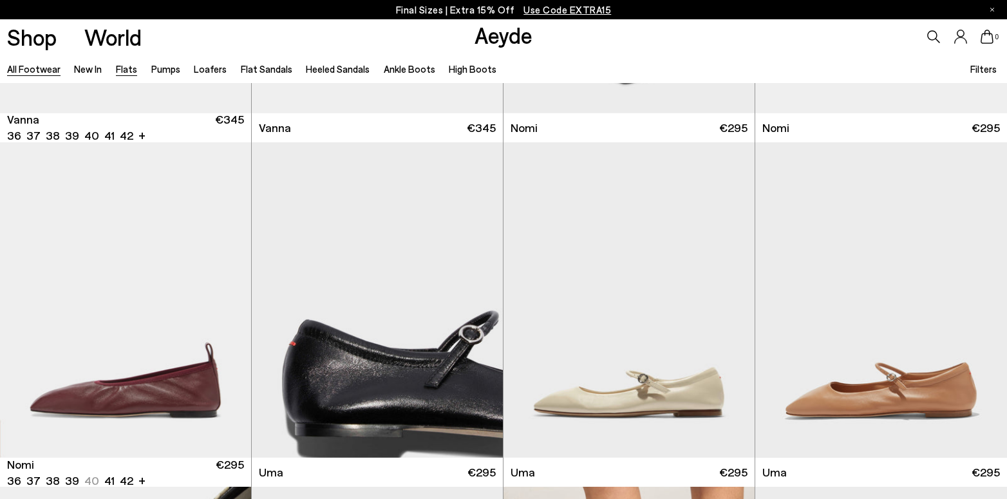
scroll to position [637, 0]
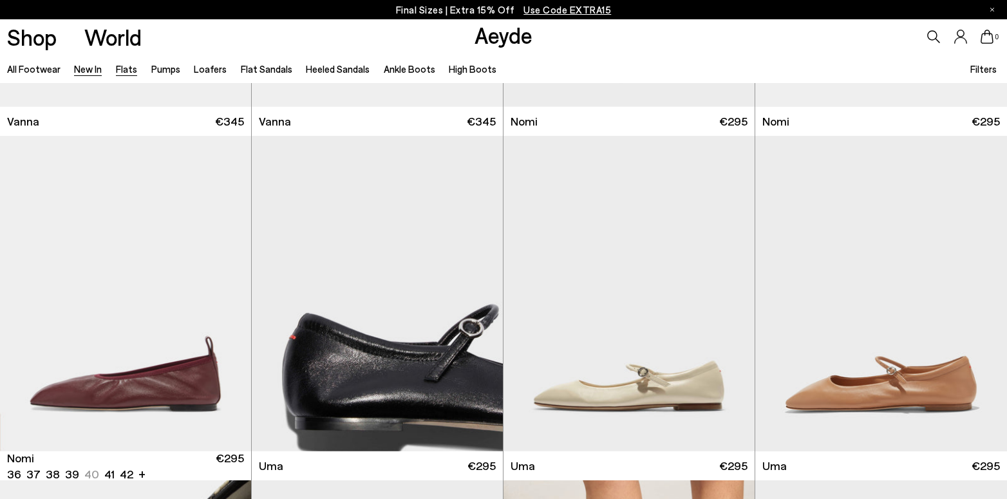
click at [81, 69] on link "New In" at bounding box center [88, 69] width 28 height 12
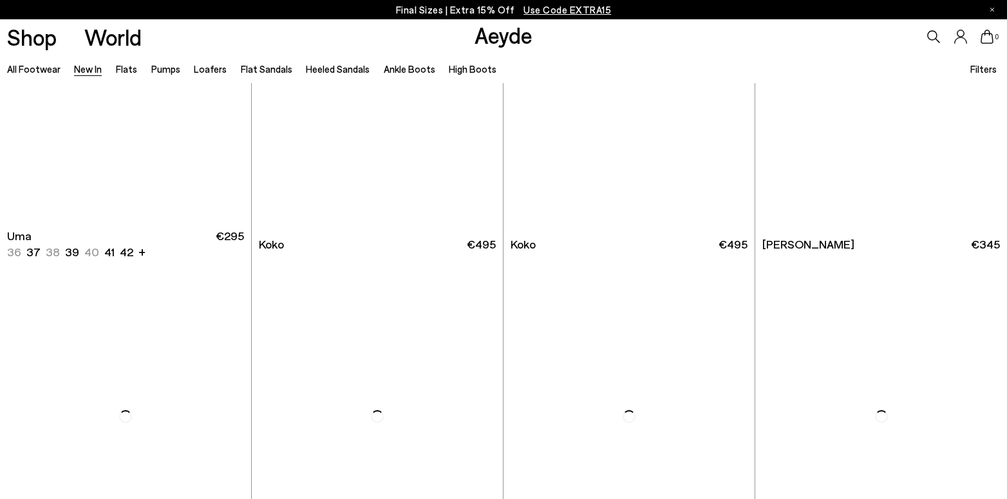
scroll to position [6719, 0]
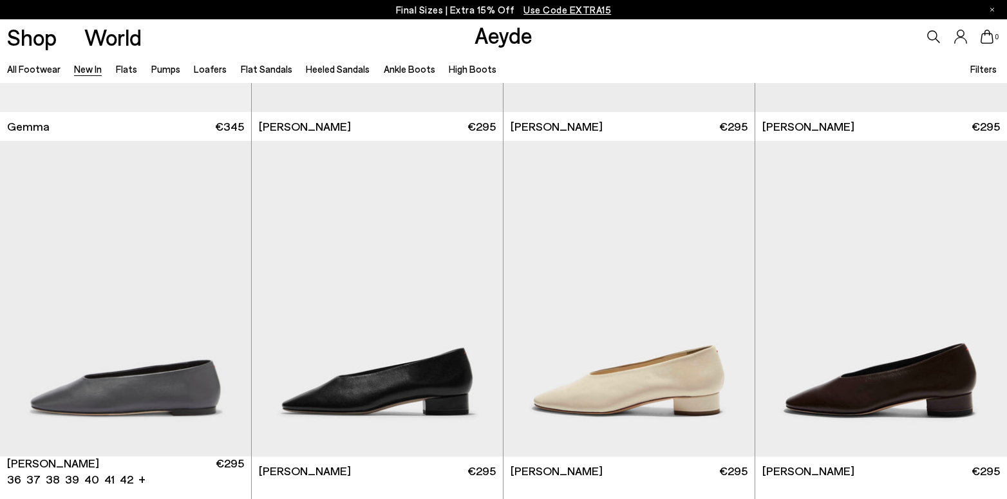
scroll to position [7501, 0]
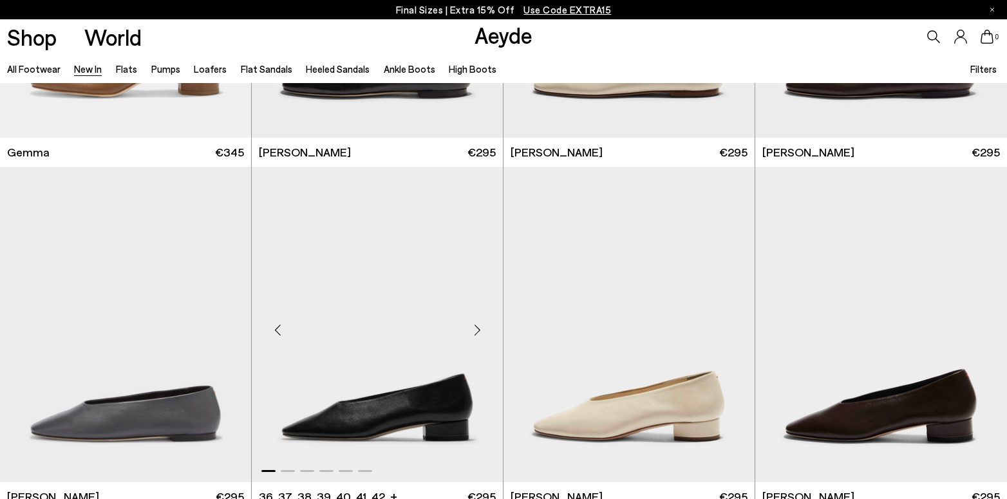
click at [477, 330] on div "Next slide" at bounding box center [477, 329] width 39 height 39
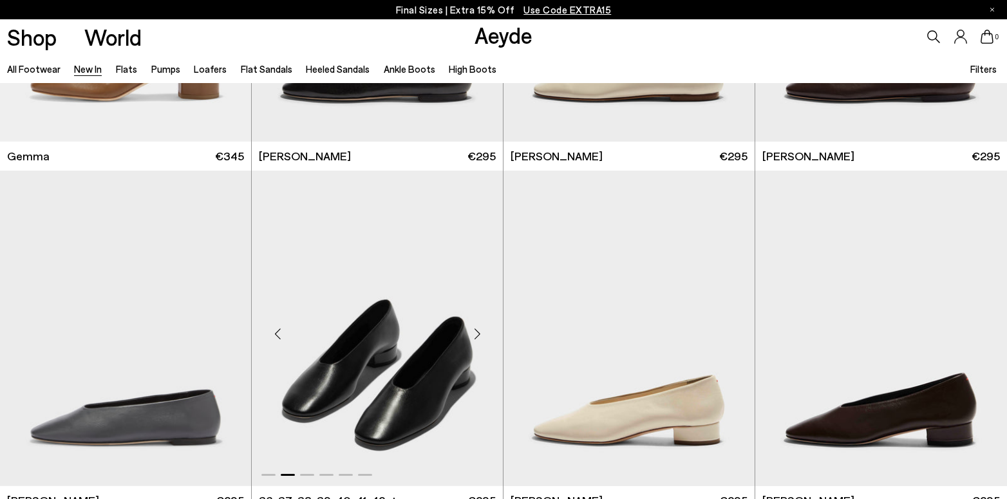
click at [477, 330] on div "Next slide" at bounding box center [477, 333] width 39 height 39
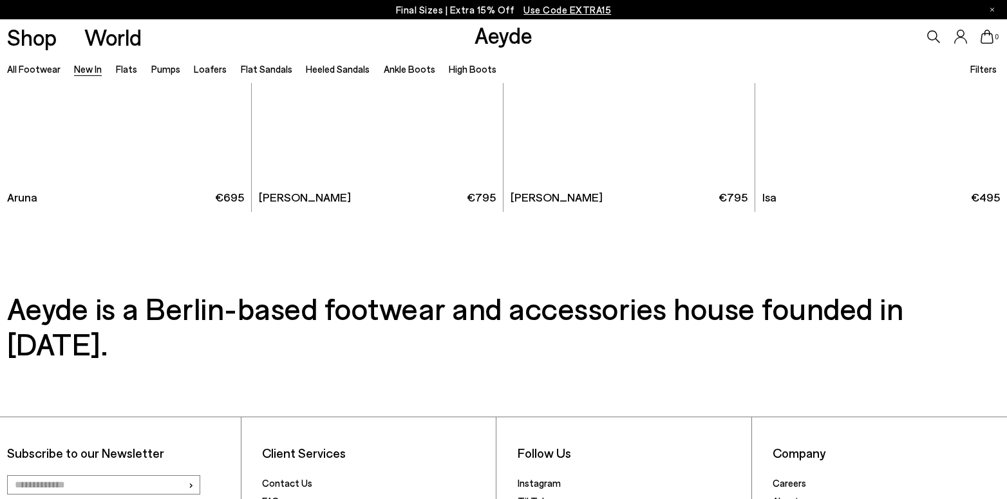
scroll to position [11741, 0]
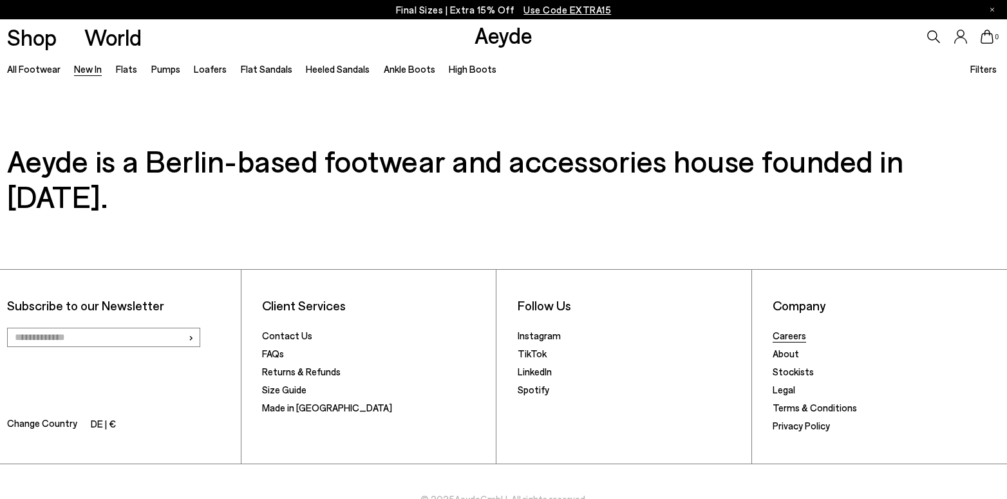
click at [781, 330] on link "Careers" at bounding box center [789, 336] width 33 height 12
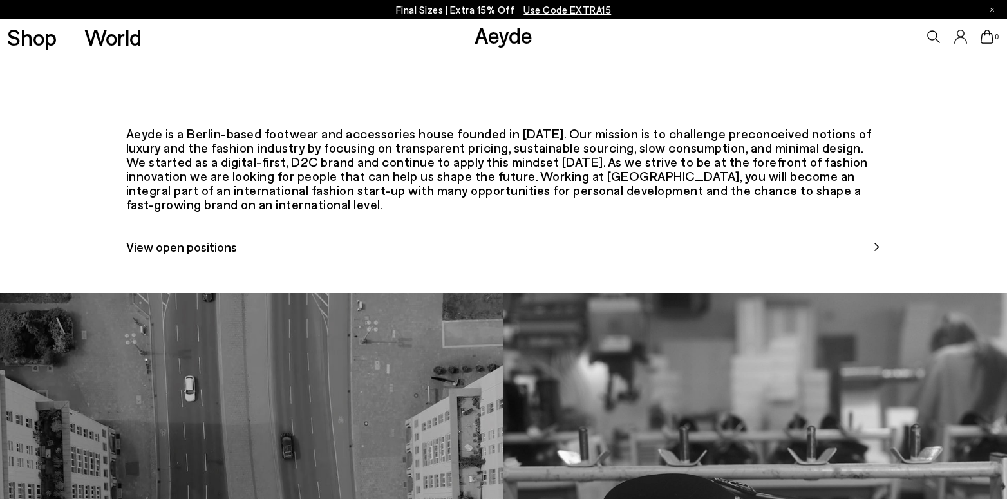
scroll to position [552, 0]
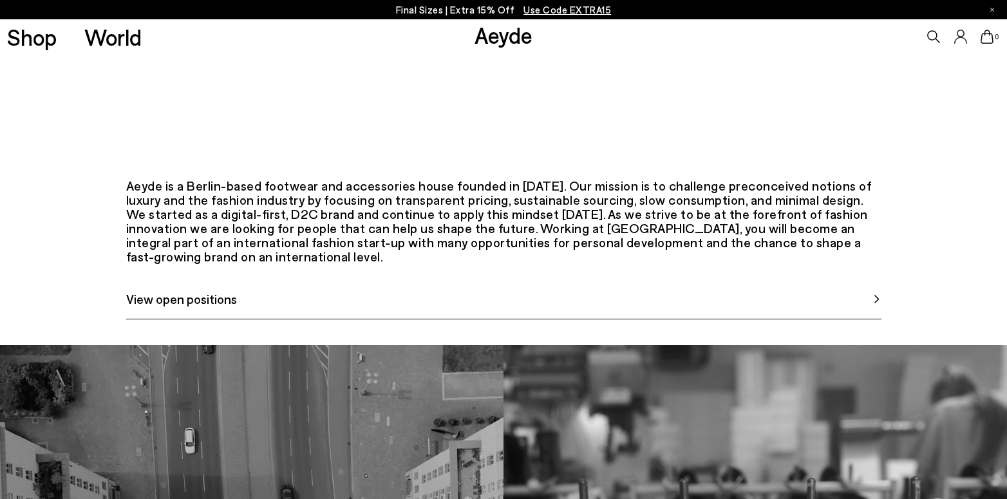
click at [876, 304] on img at bounding box center [877, 299] width 10 height 10
